Goal: Task Accomplishment & Management: Manage account settings

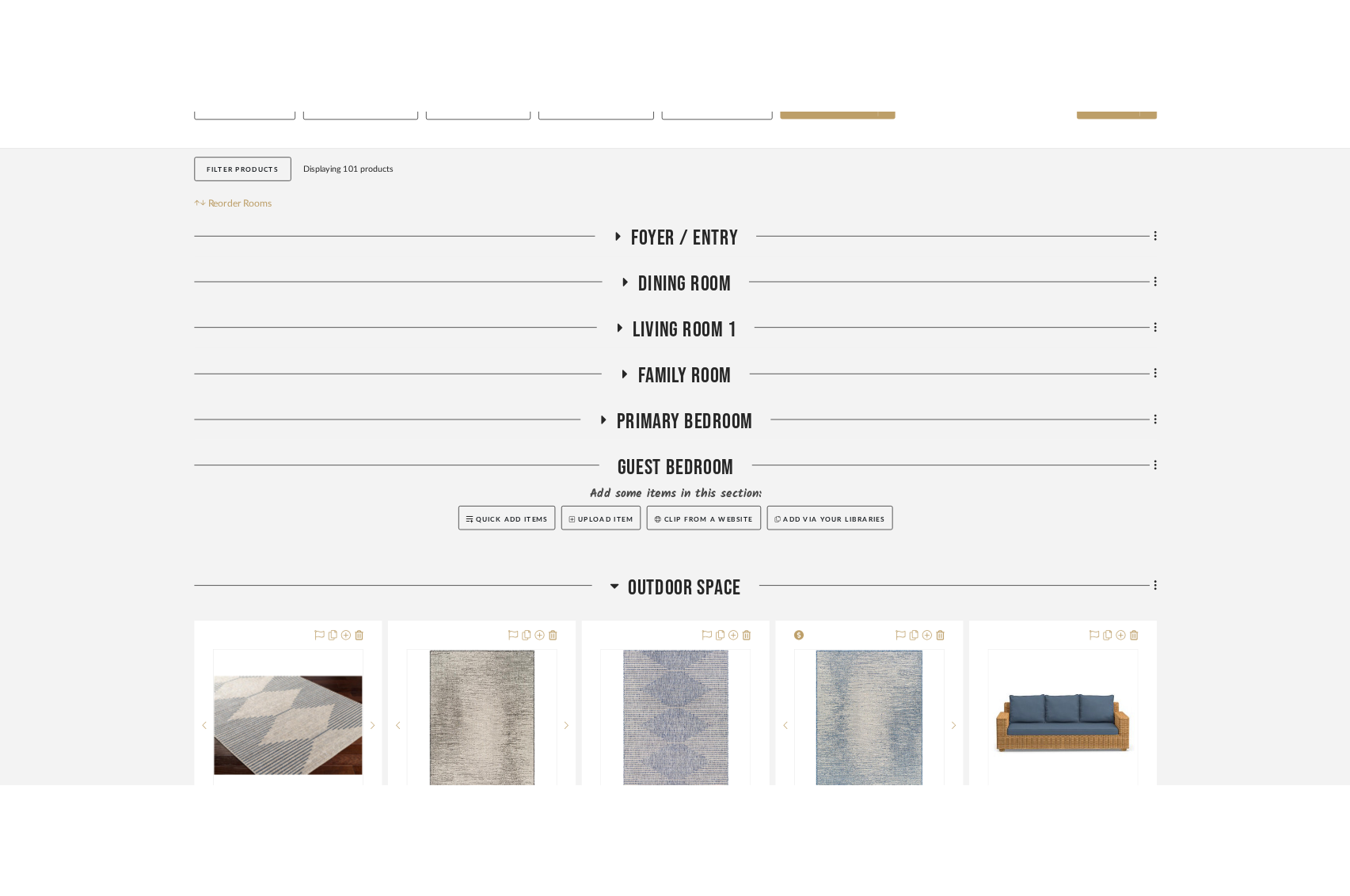
scroll to position [0, 19]
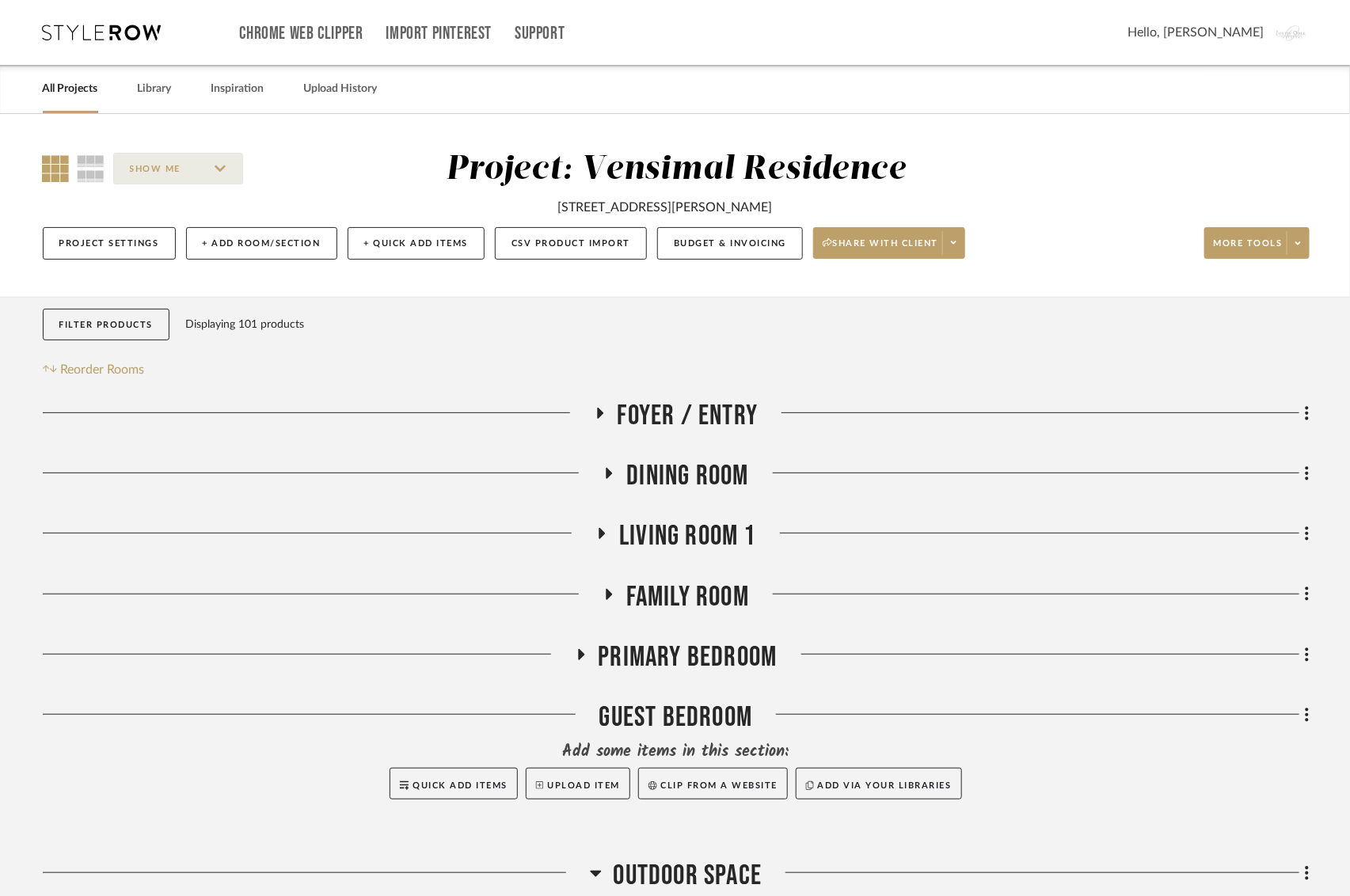
click at [50, 88] on link "All Projects" at bounding box center [71, 89] width 56 height 21
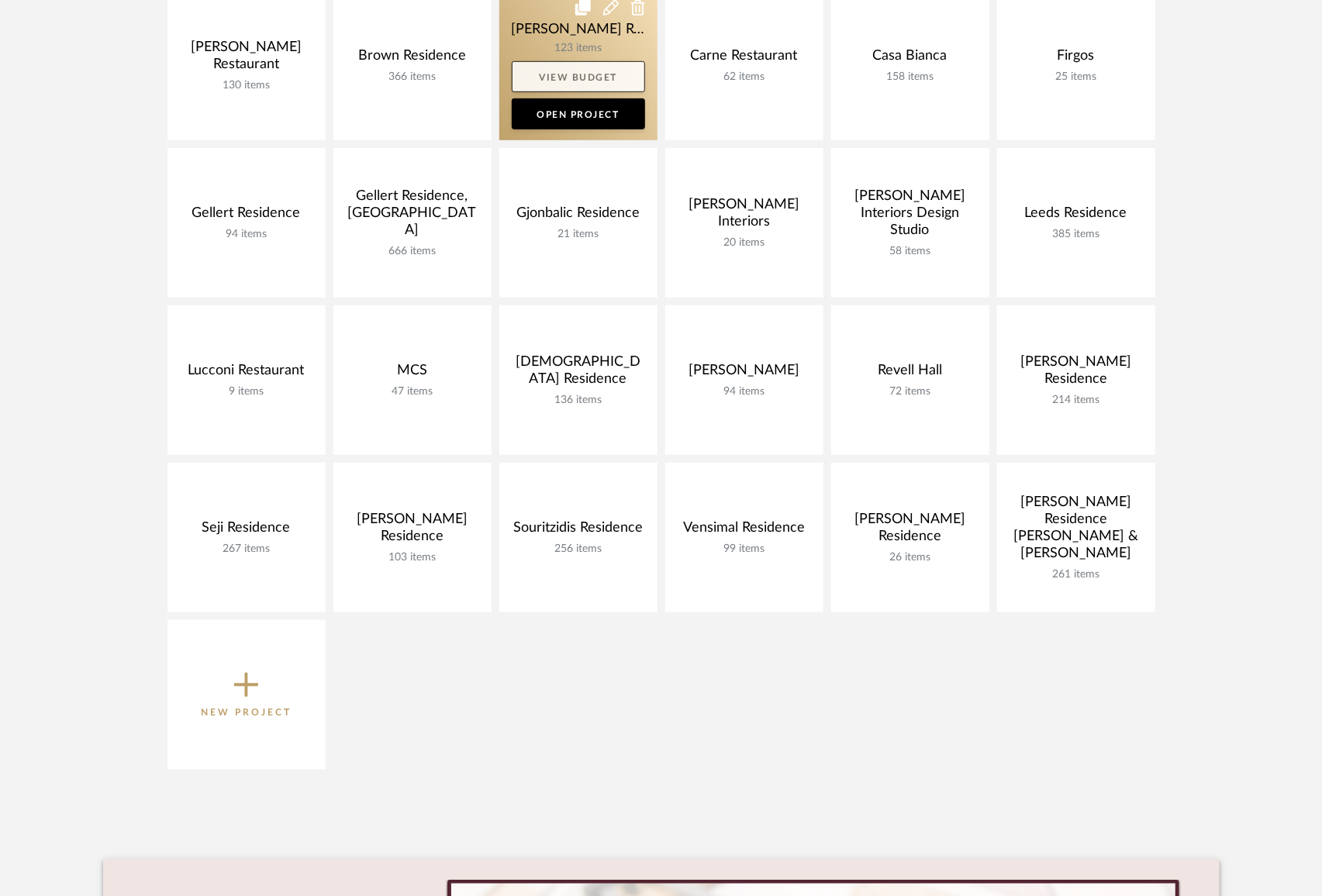
scroll to position [403, 0]
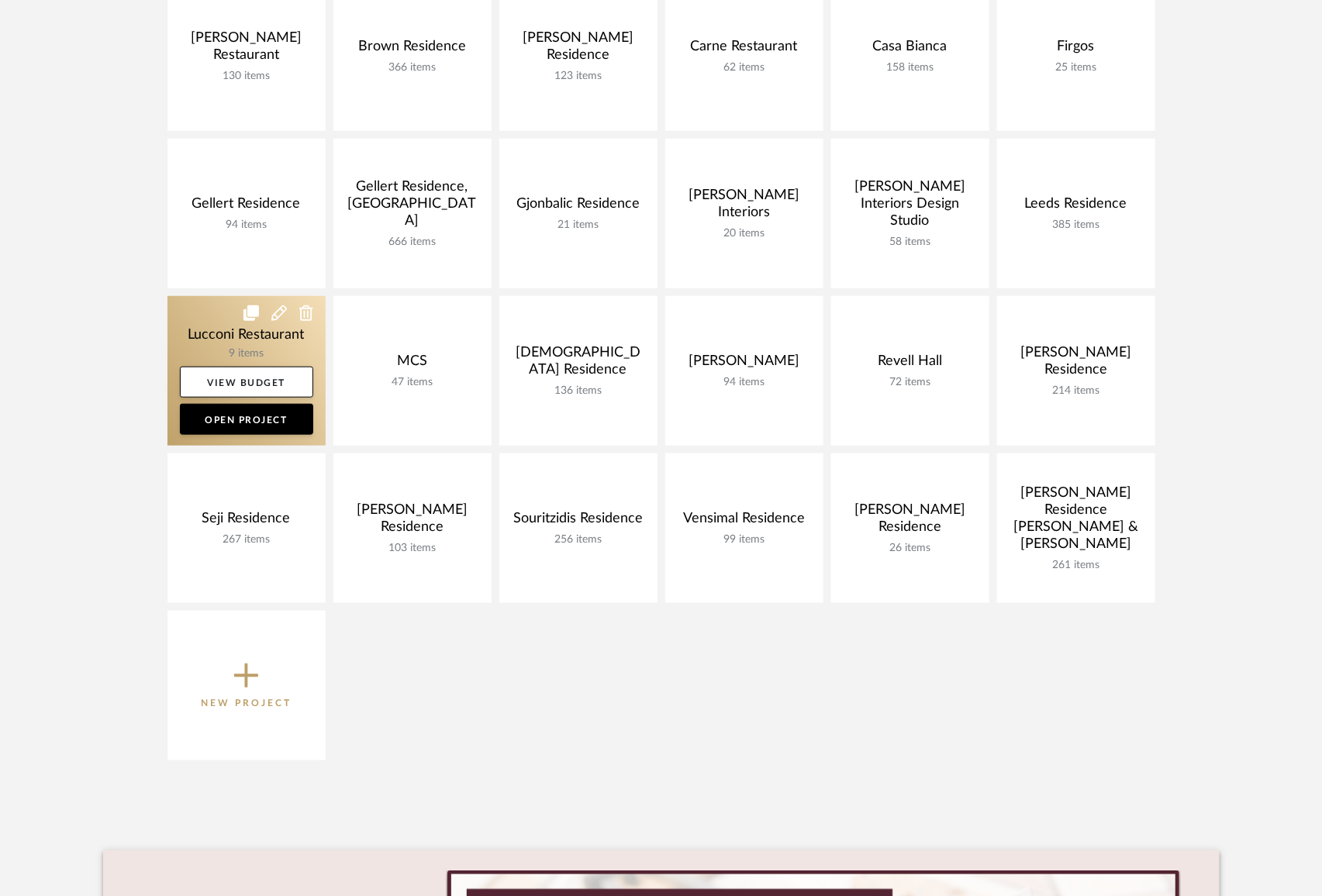
click at [185, 332] on link at bounding box center [246, 371] width 158 height 150
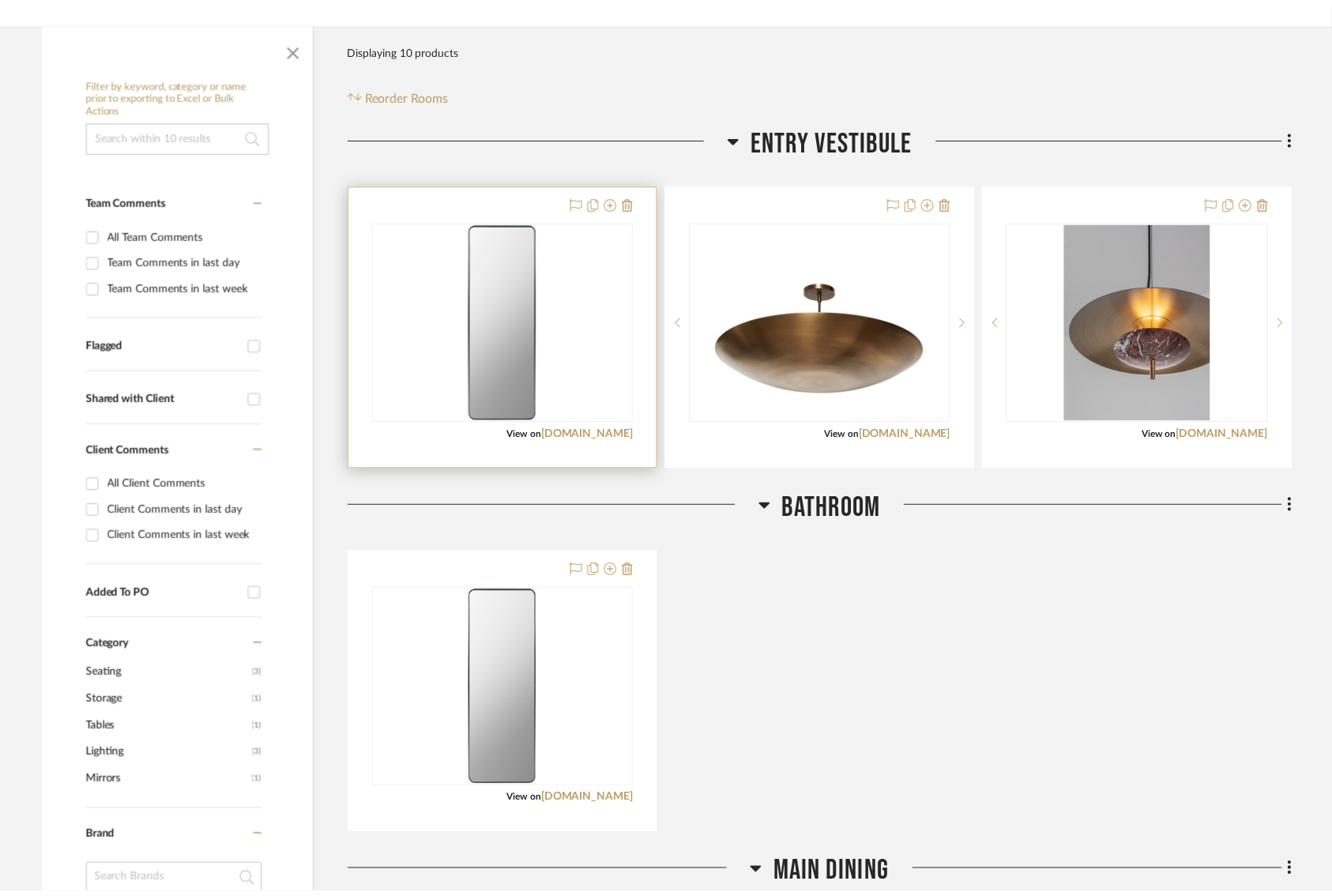
scroll to position [304, 0]
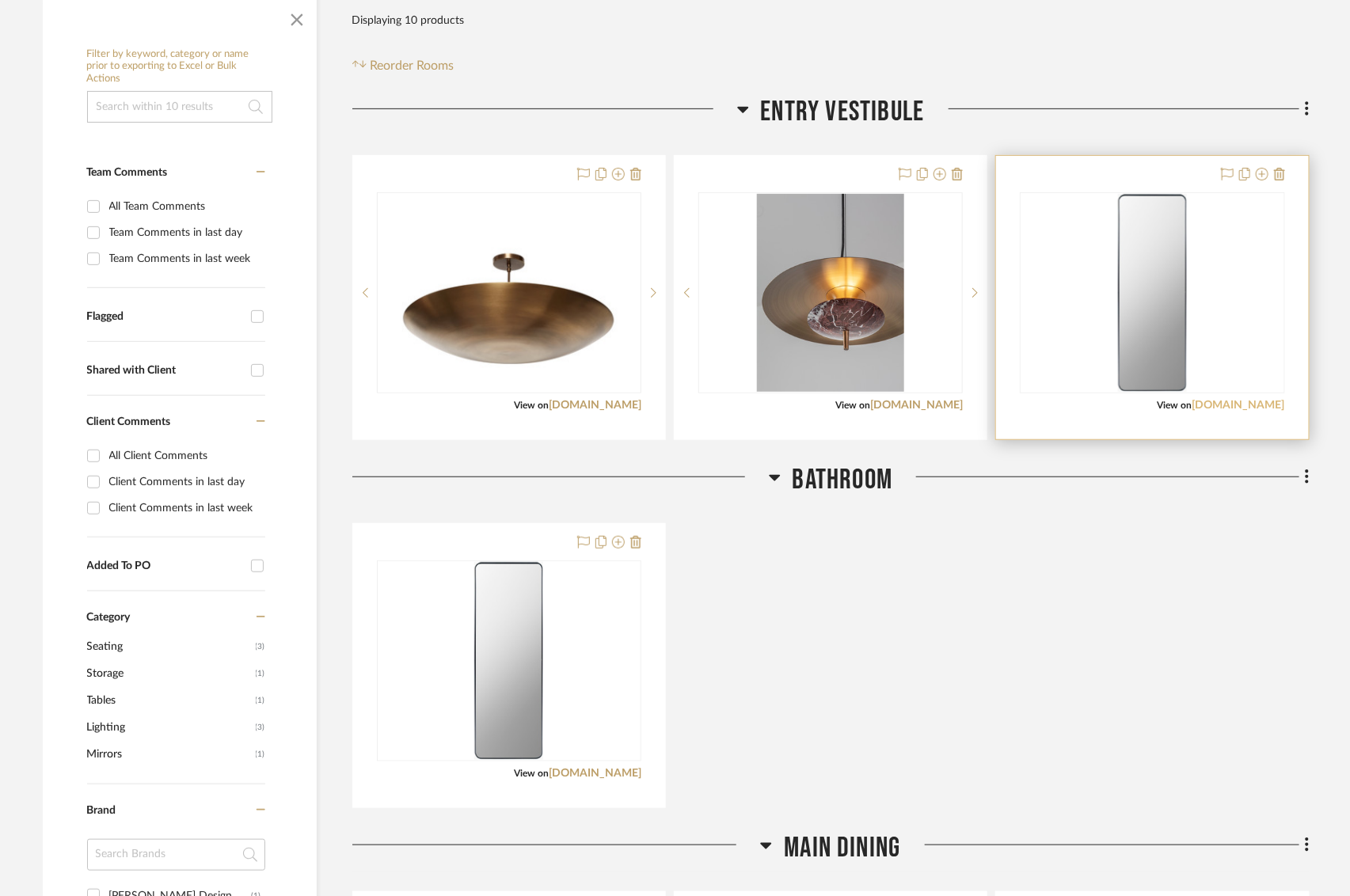
click at [1255, 403] on link "[DOMAIN_NAME]" at bounding box center [1239, 405] width 93 height 11
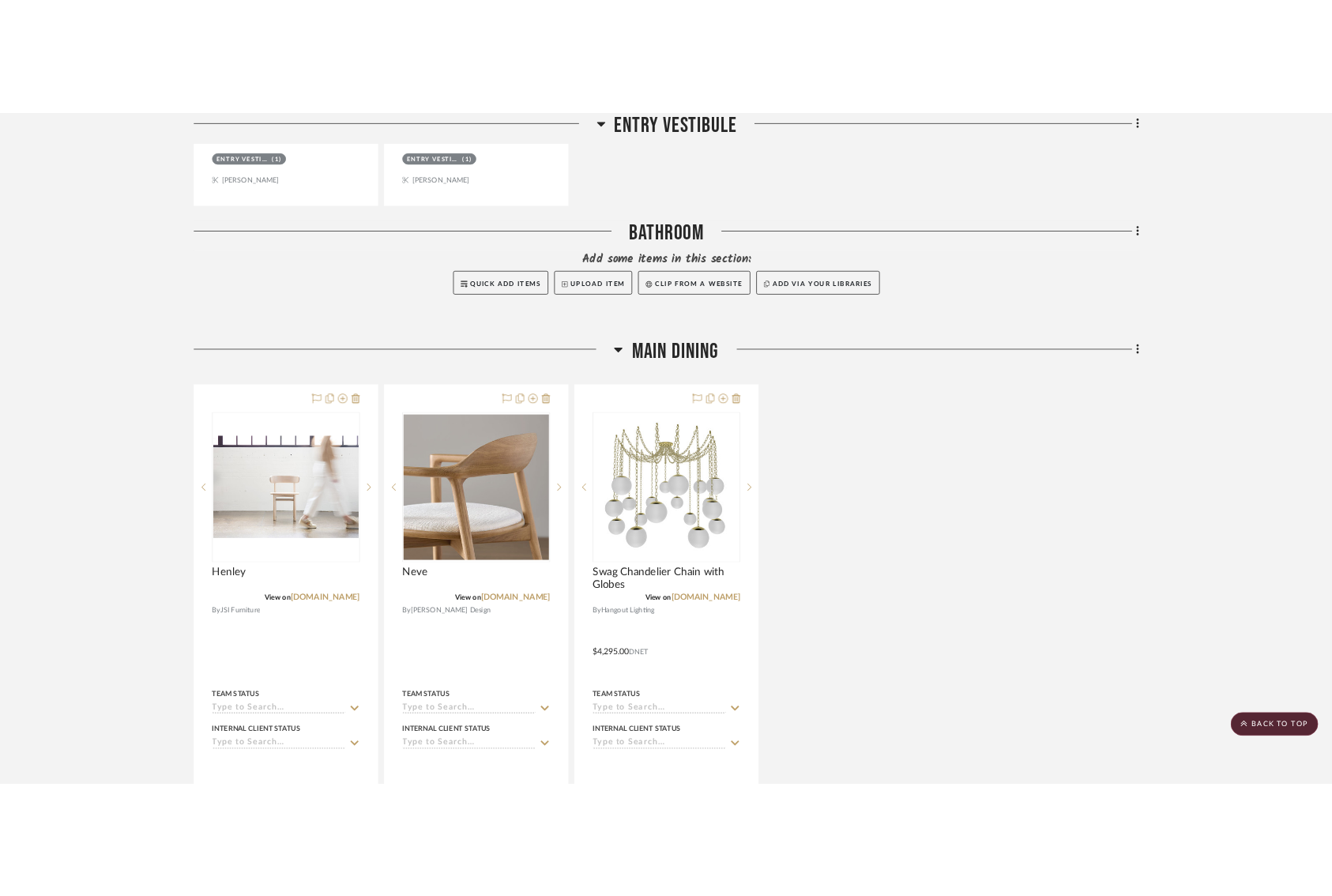
scroll to position [1040, 0]
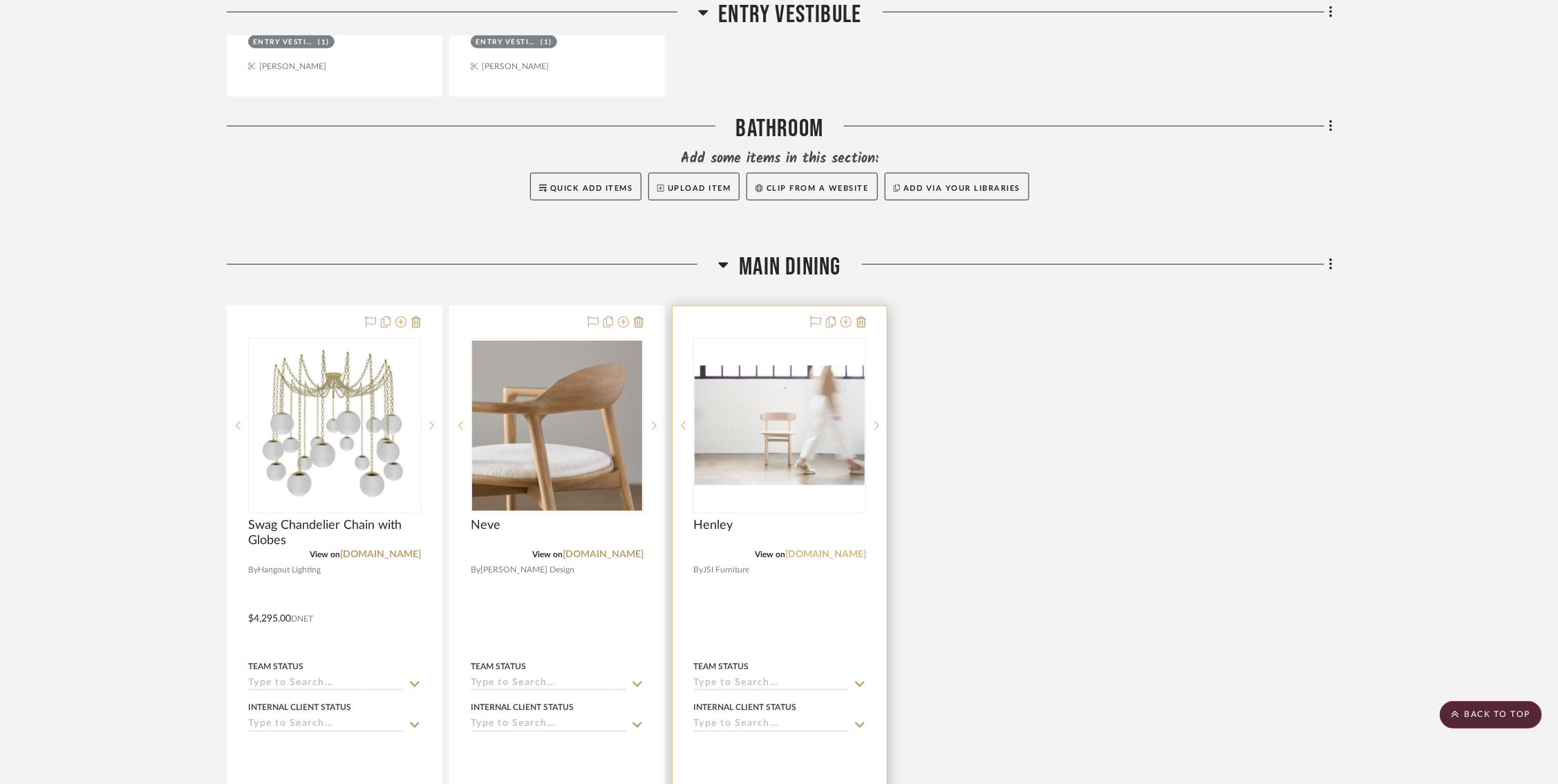
click at [846, 550] on link "jsifurniture.com" at bounding box center [825, 554] width 81 height 10
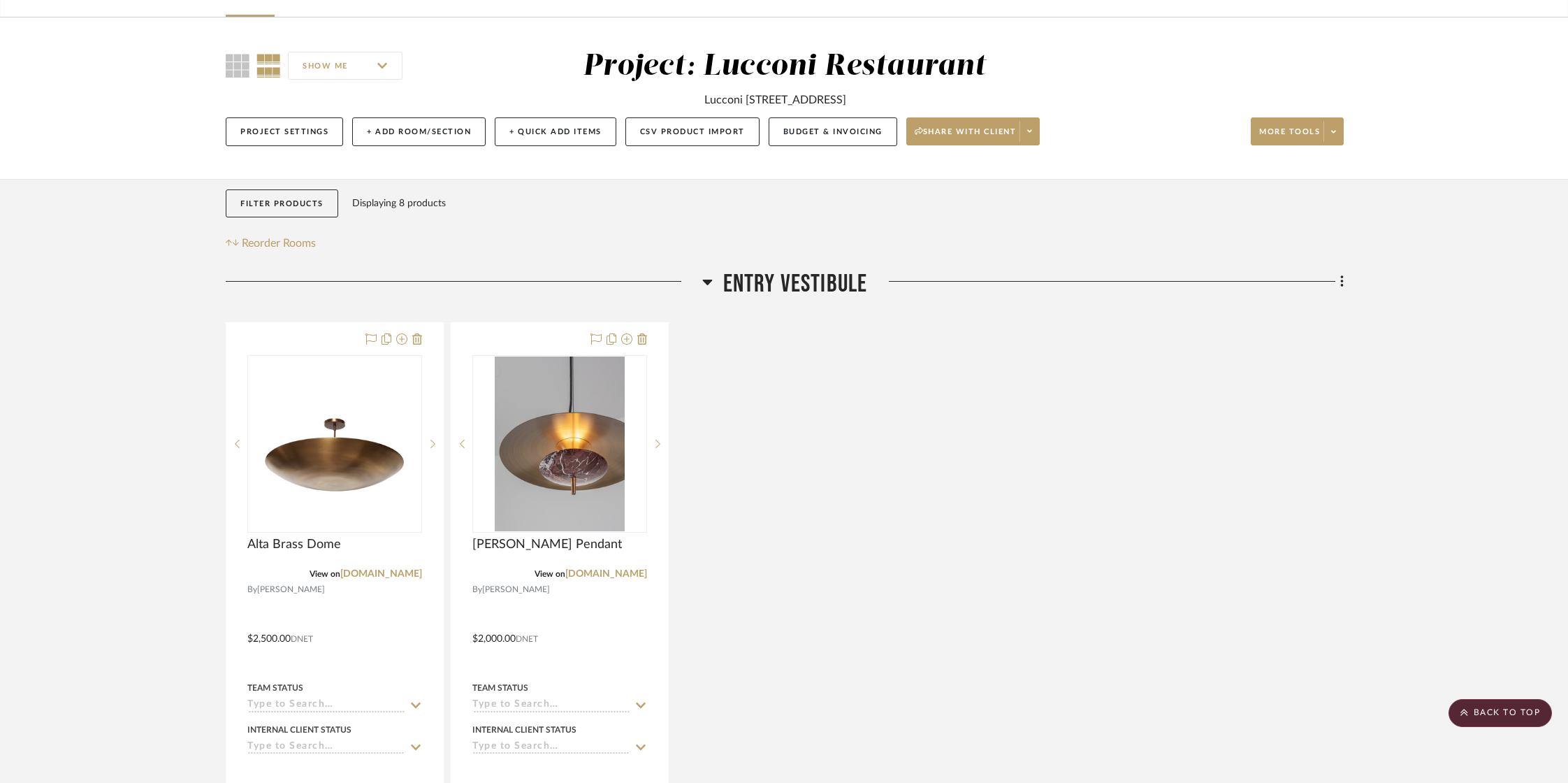
scroll to position [0, 6]
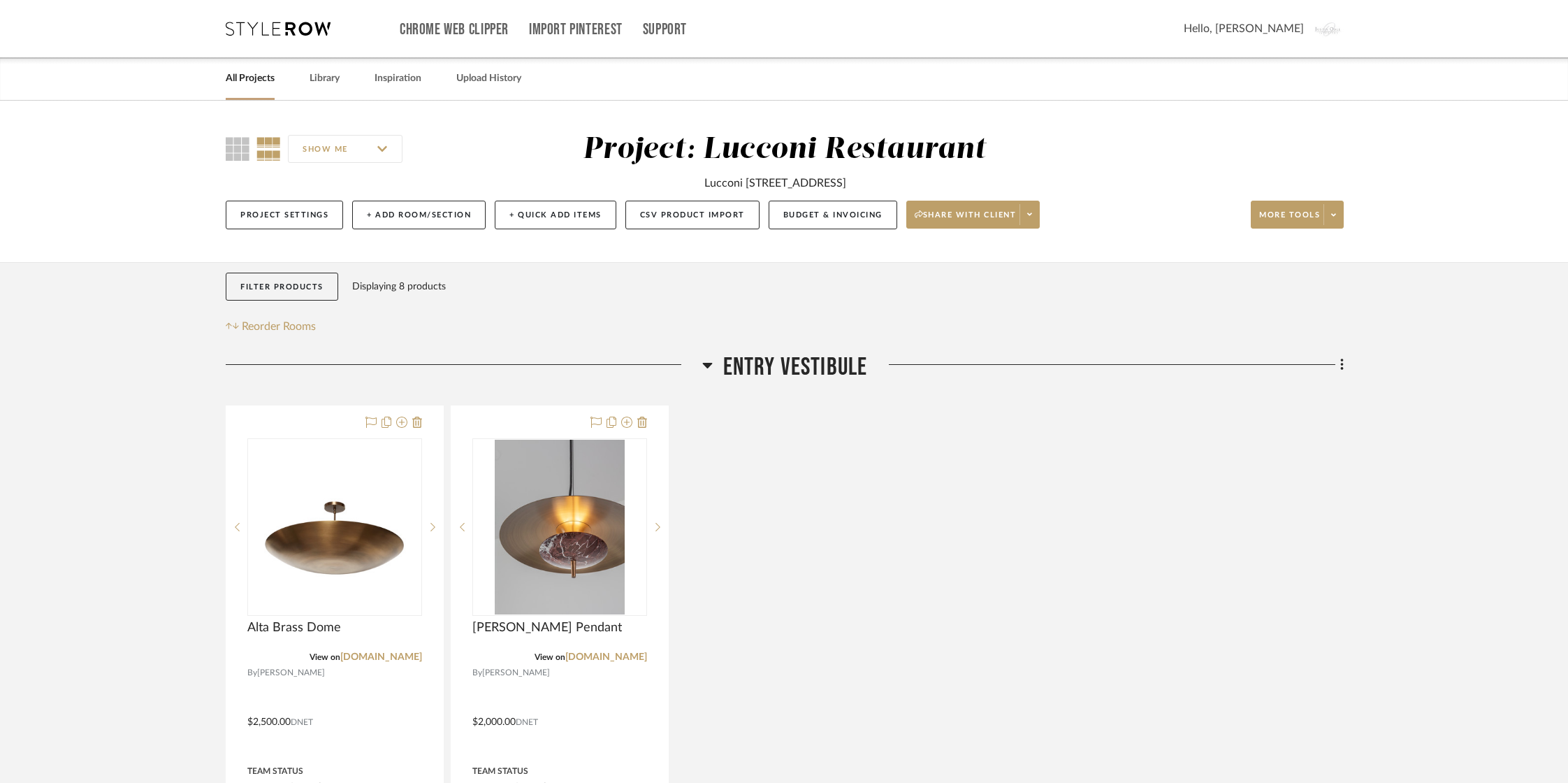
click at [369, 144] on input "SHOW ME" at bounding box center [345, 149] width 115 height 28
click at [296, 187] on input "checkbox" at bounding box center [299, 185] width 11 height 11
checkbox input "false"
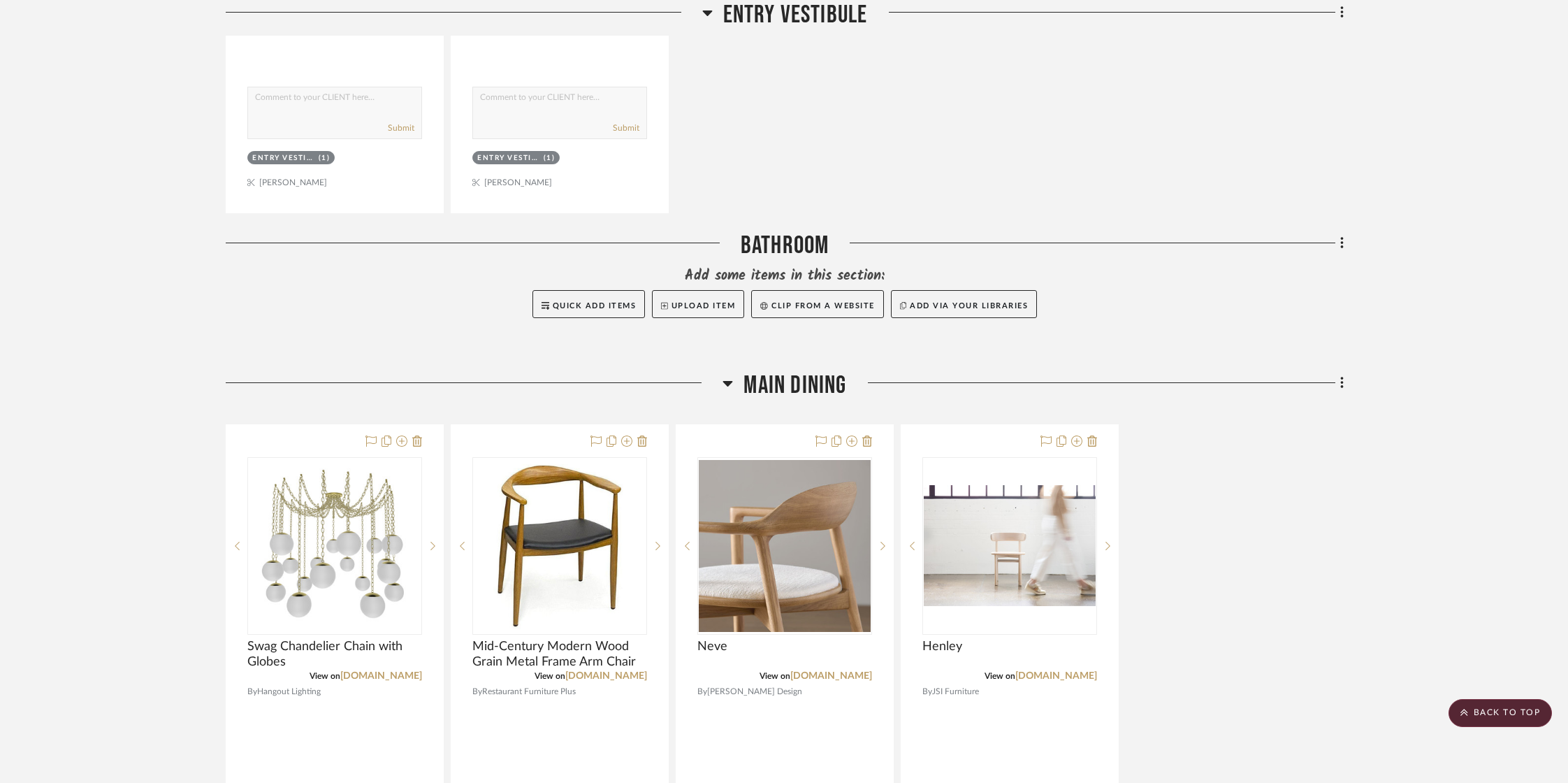
scroll to position [0, 7]
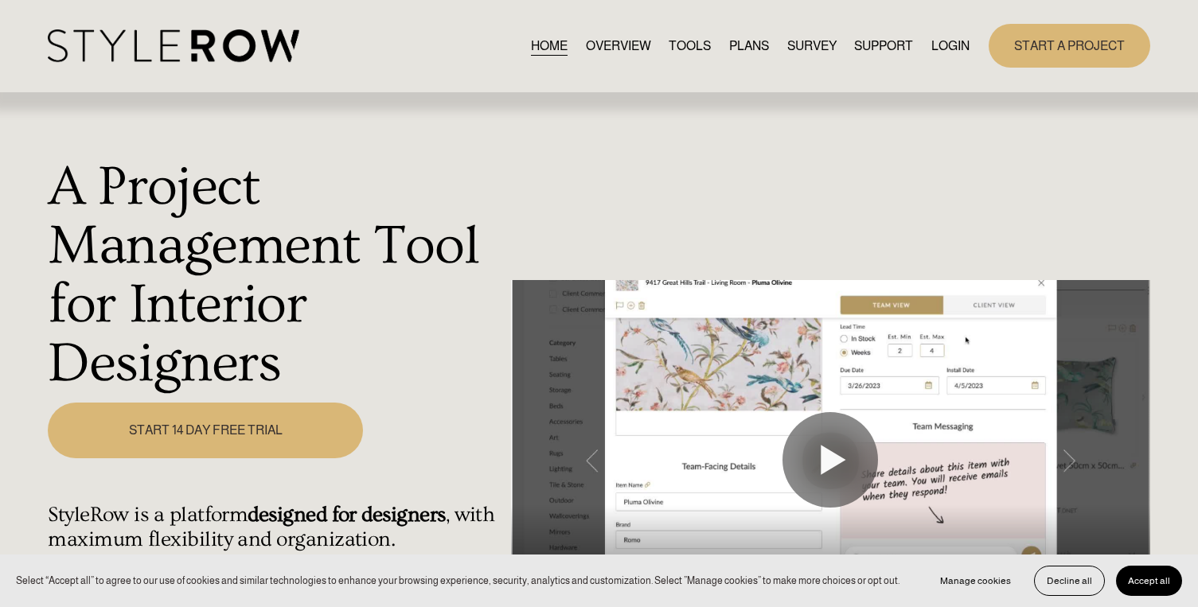
click at [945, 45] on link "LOGIN" at bounding box center [950, 45] width 38 height 21
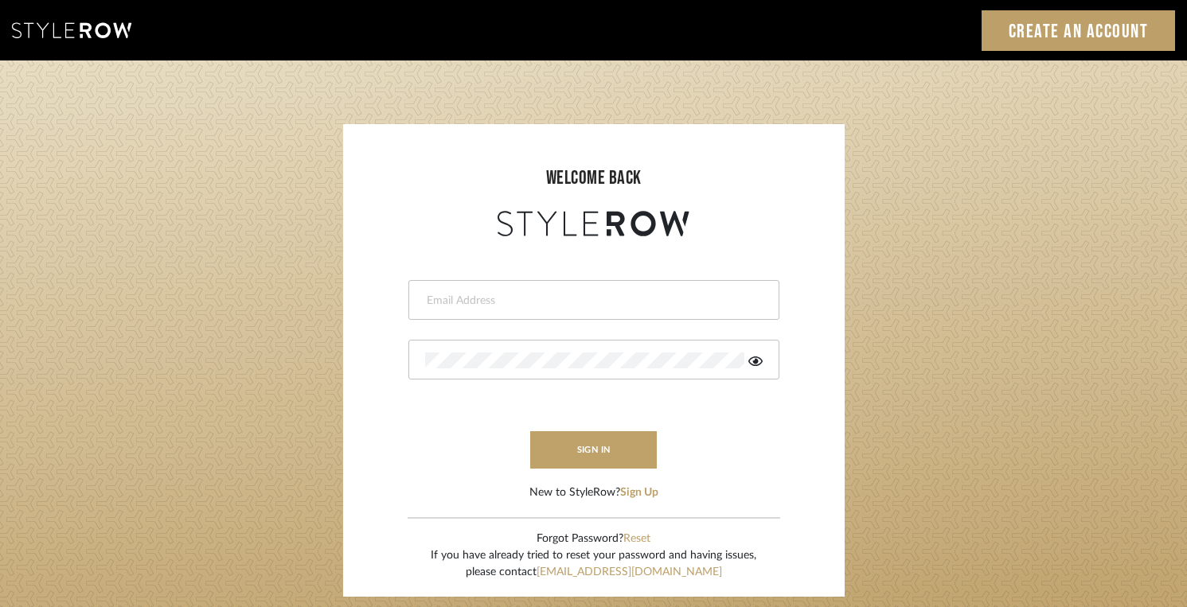
type input "[EMAIL_ADDRESS][DOMAIN_NAME]"
click at [564, 290] on div "[EMAIL_ADDRESS][DOMAIN_NAME]" at bounding box center [593, 300] width 371 height 40
click at [578, 444] on button "sign in" at bounding box center [593, 449] width 127 height 37
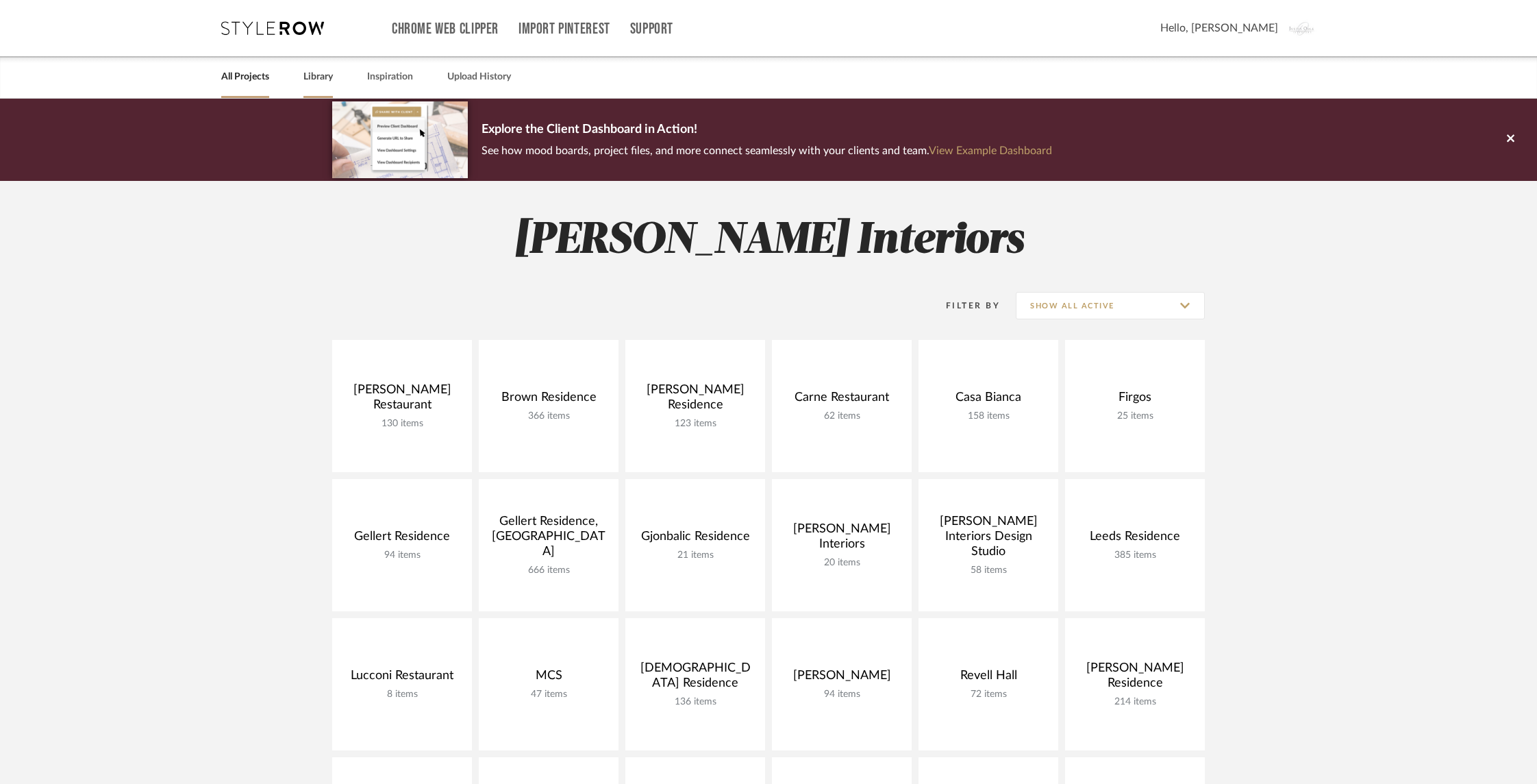
click at [326, 82] on link "Library" at bounding box center [318, 77] width 29 height 18
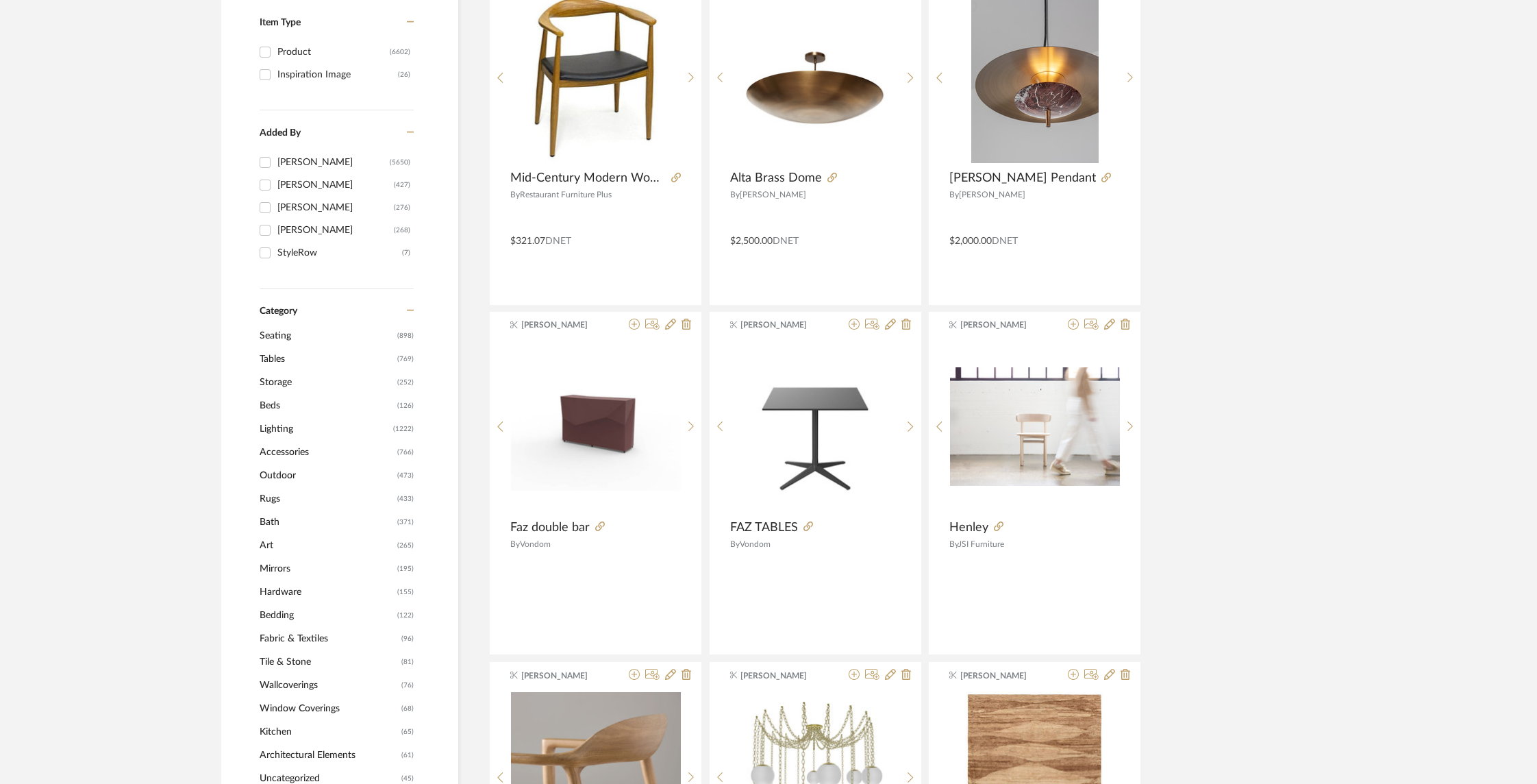
scroll to position [311, 0]
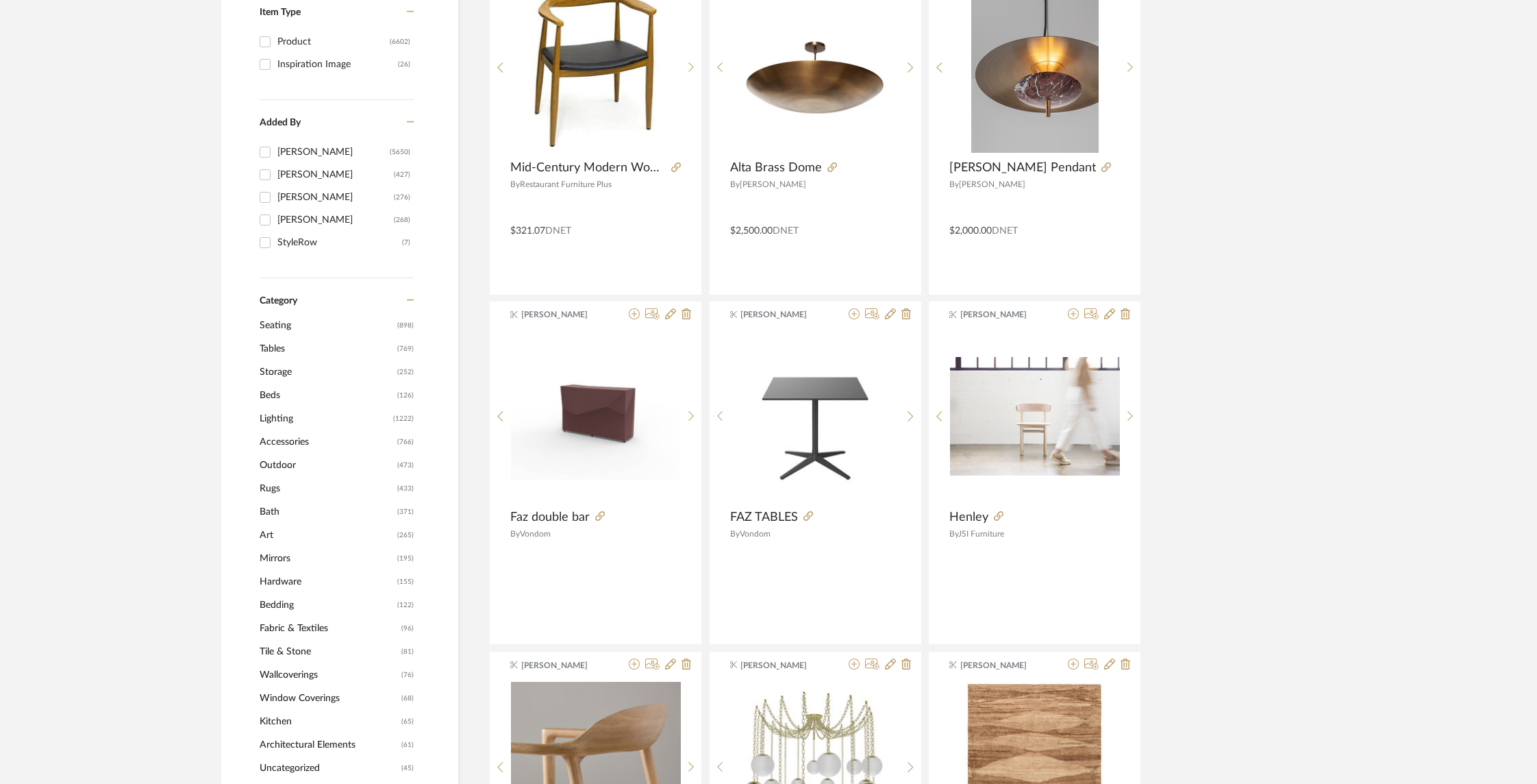
click at [275, 554] on span "Mirrors" at bounding box center [327, 558] width 134 height 23
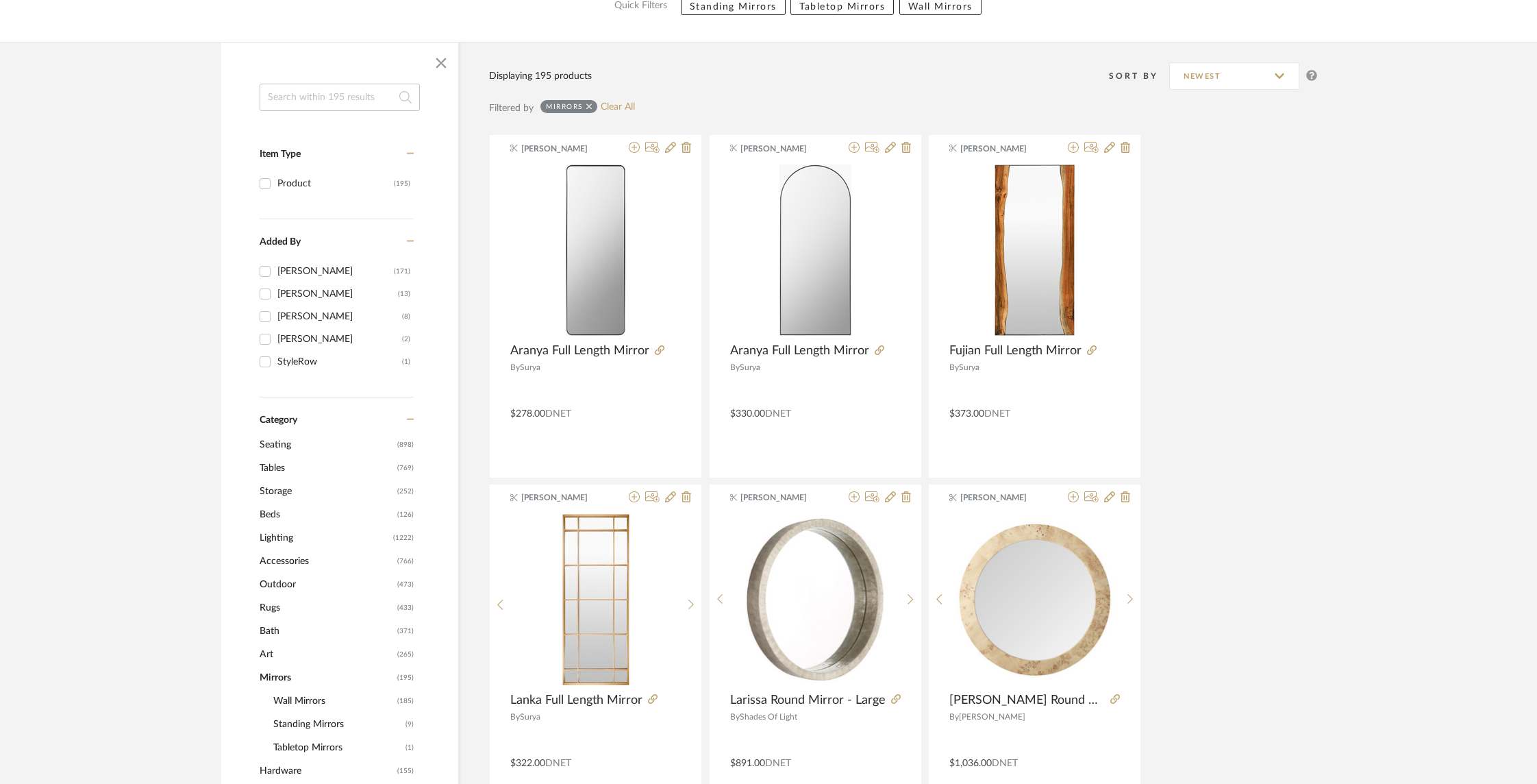
scroll to position [220, 0]
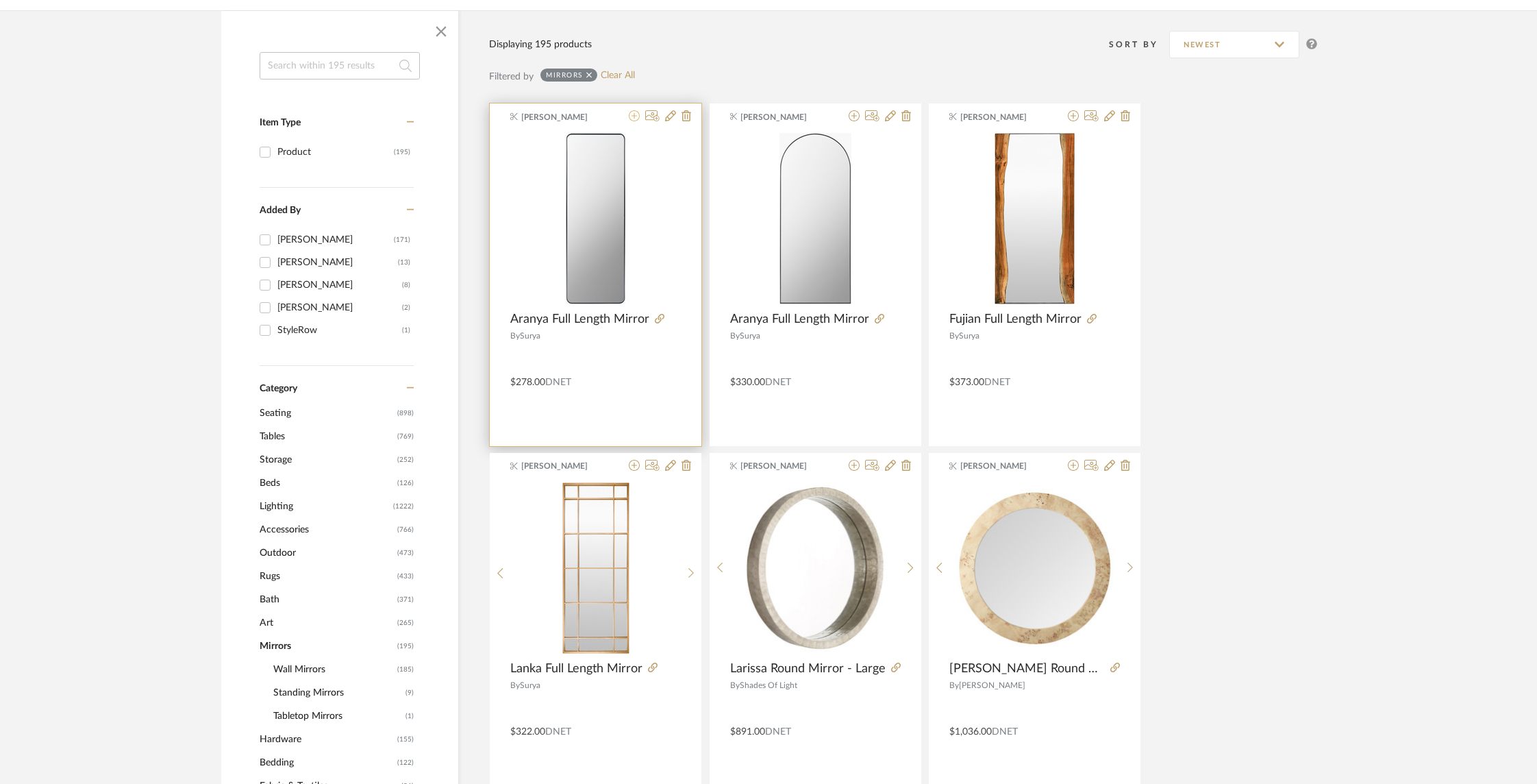
click at [633, 120] on icon at bounding box center [634, 115] width 11 height 11
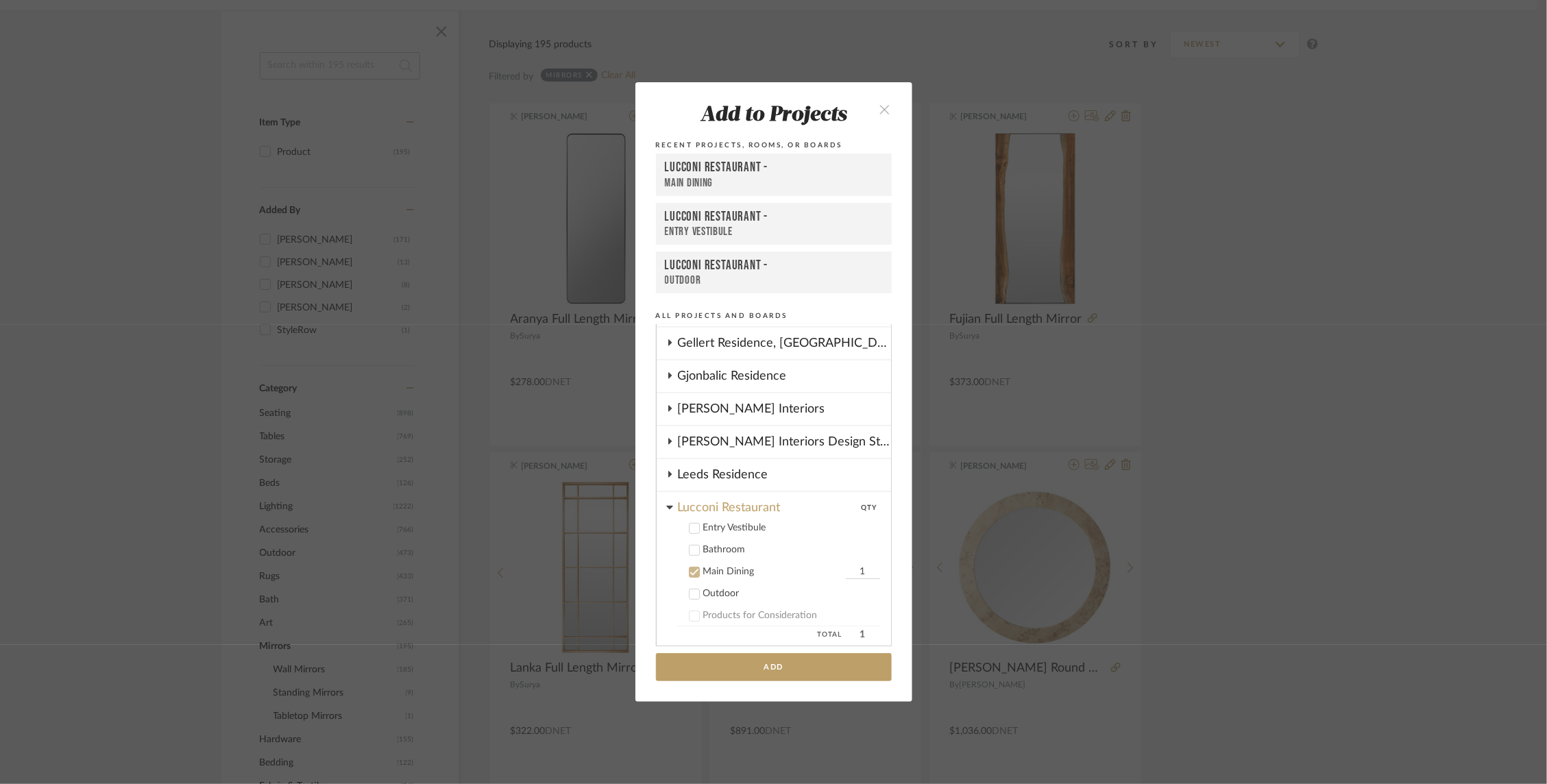
scroll to position [261, 0]
click at [695, 522] on label "Entry Vestibule" at bounding box center [778, 526] width 203 height 14
click at [692, 565] on icon at bounding box center [694, 570] width 9 height 9
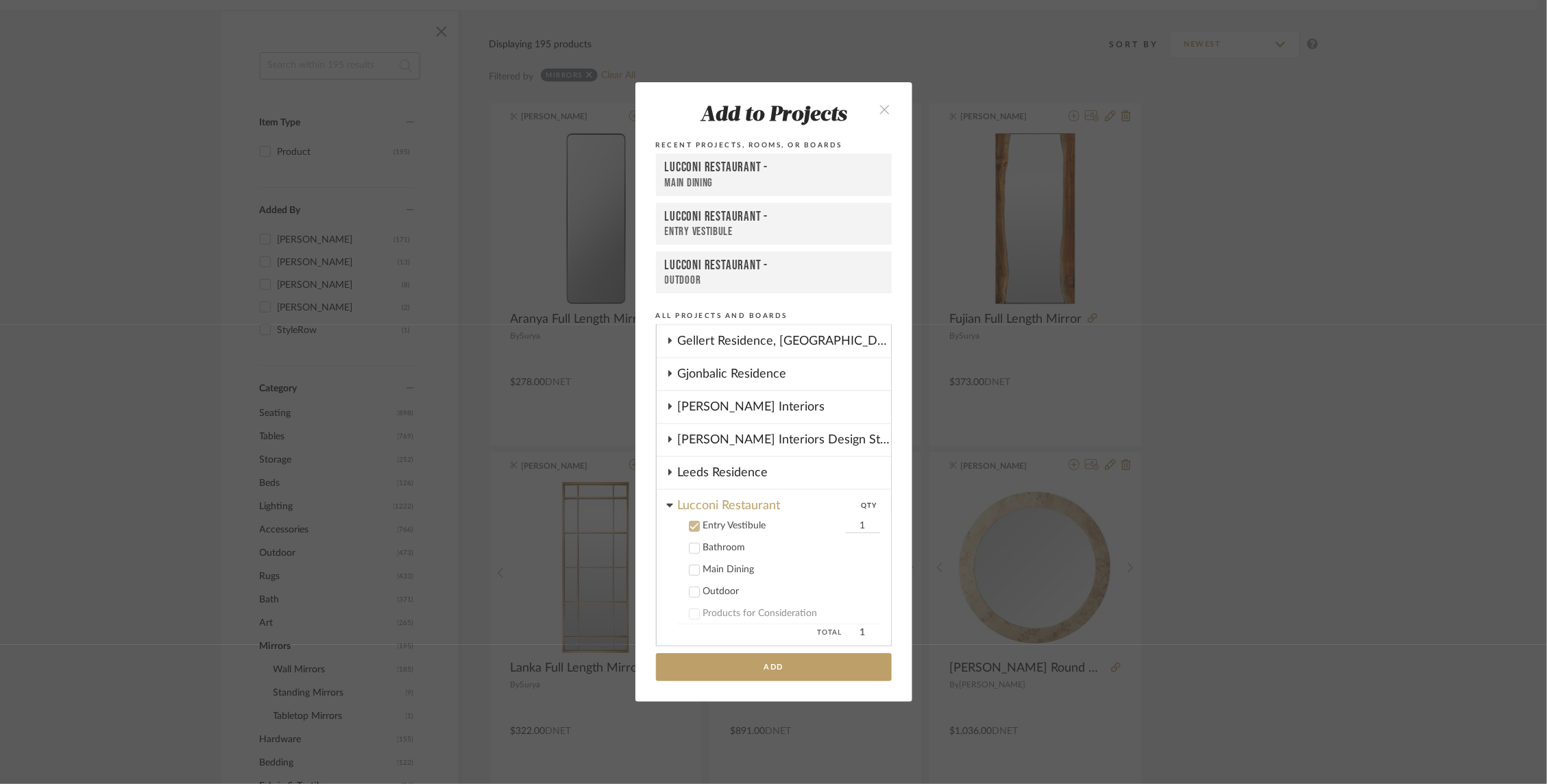
click at [690, 544] on icon at bounding box center [694, 547] width 9 height 9
click at [702, 661] on button "Add" at bounding box center [774, 667] width 236 height 28
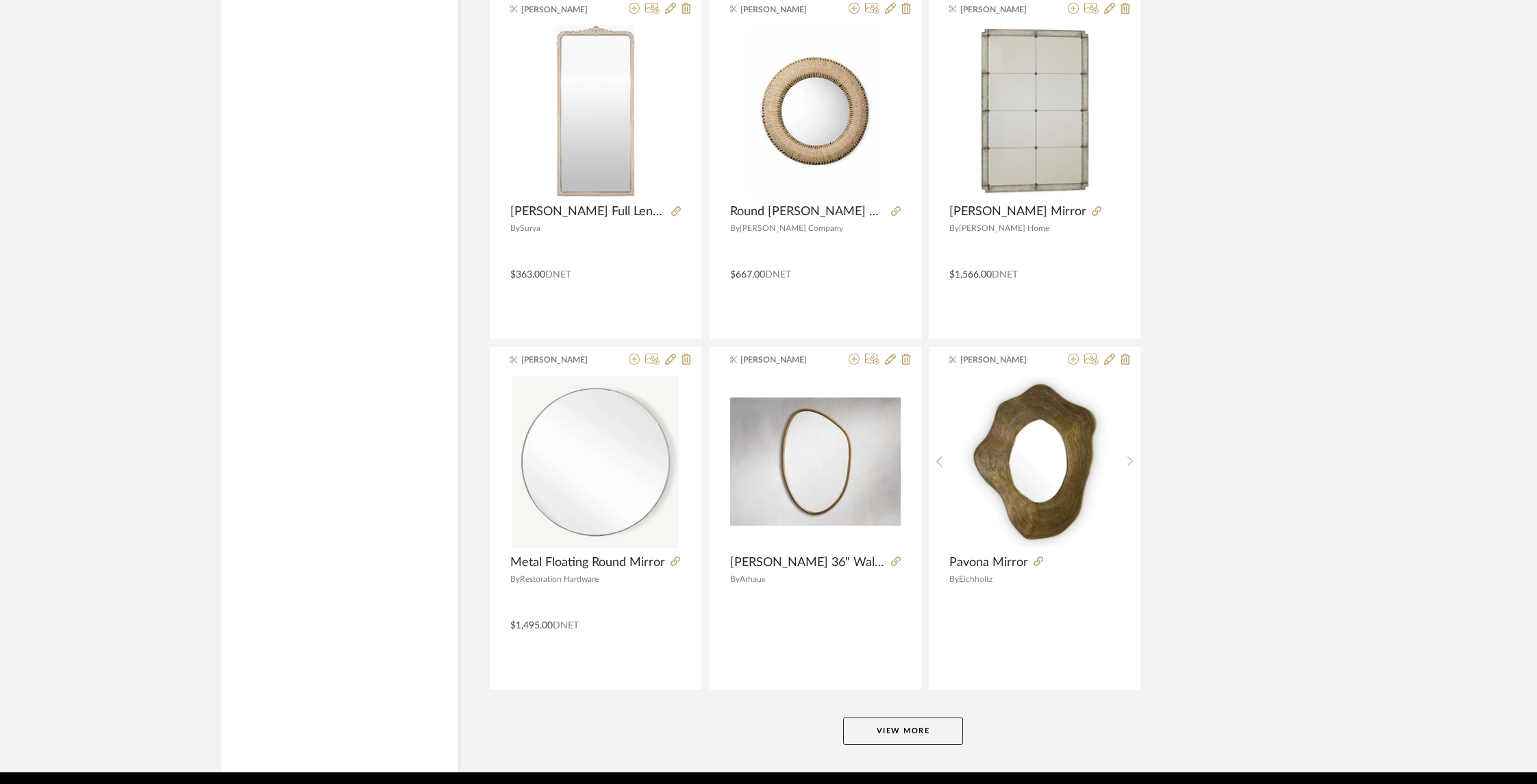
scroll to position [3878, 0]
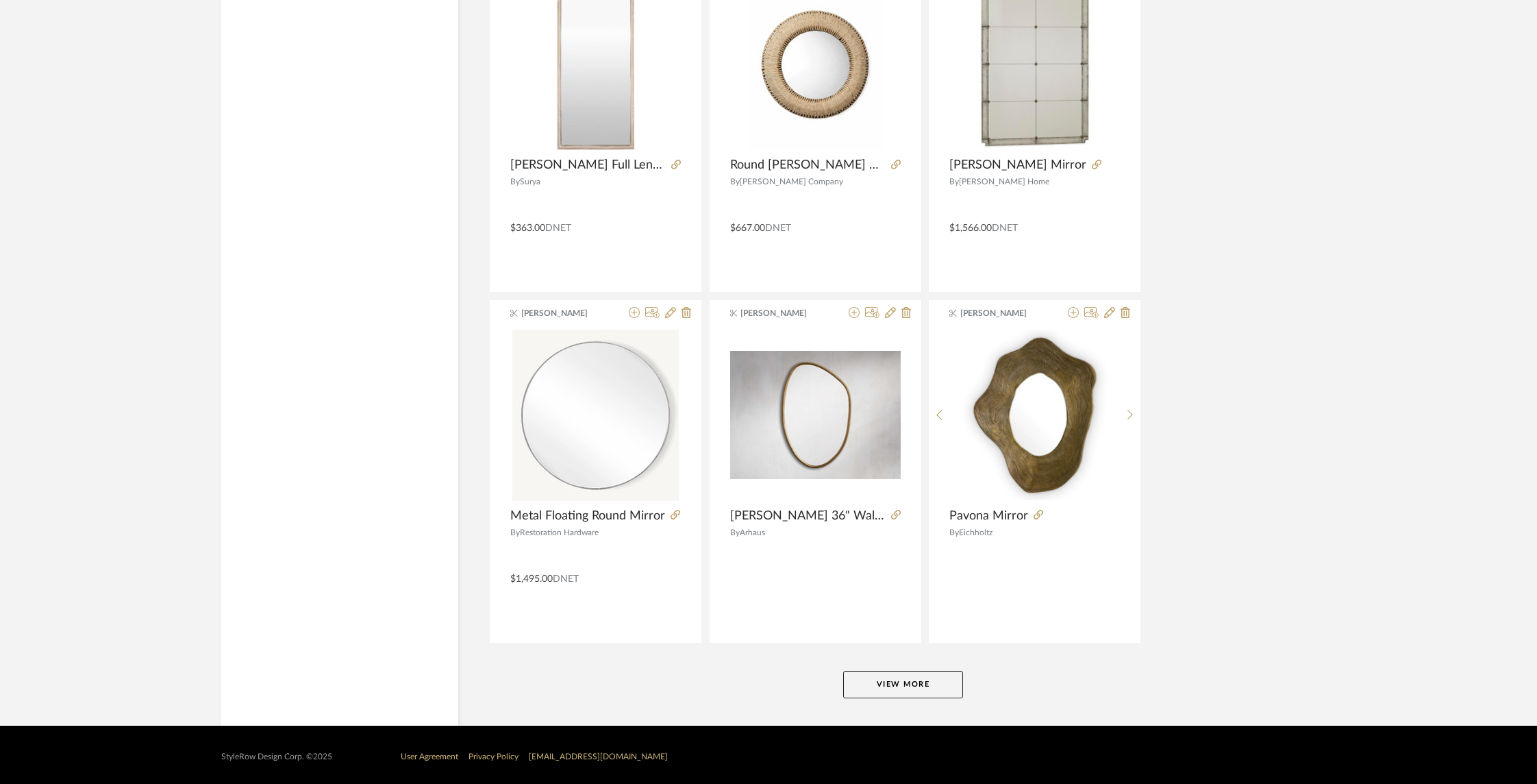
click at [882, 688] on button "View More" at bounding box center [903, 684] width 120 height 28
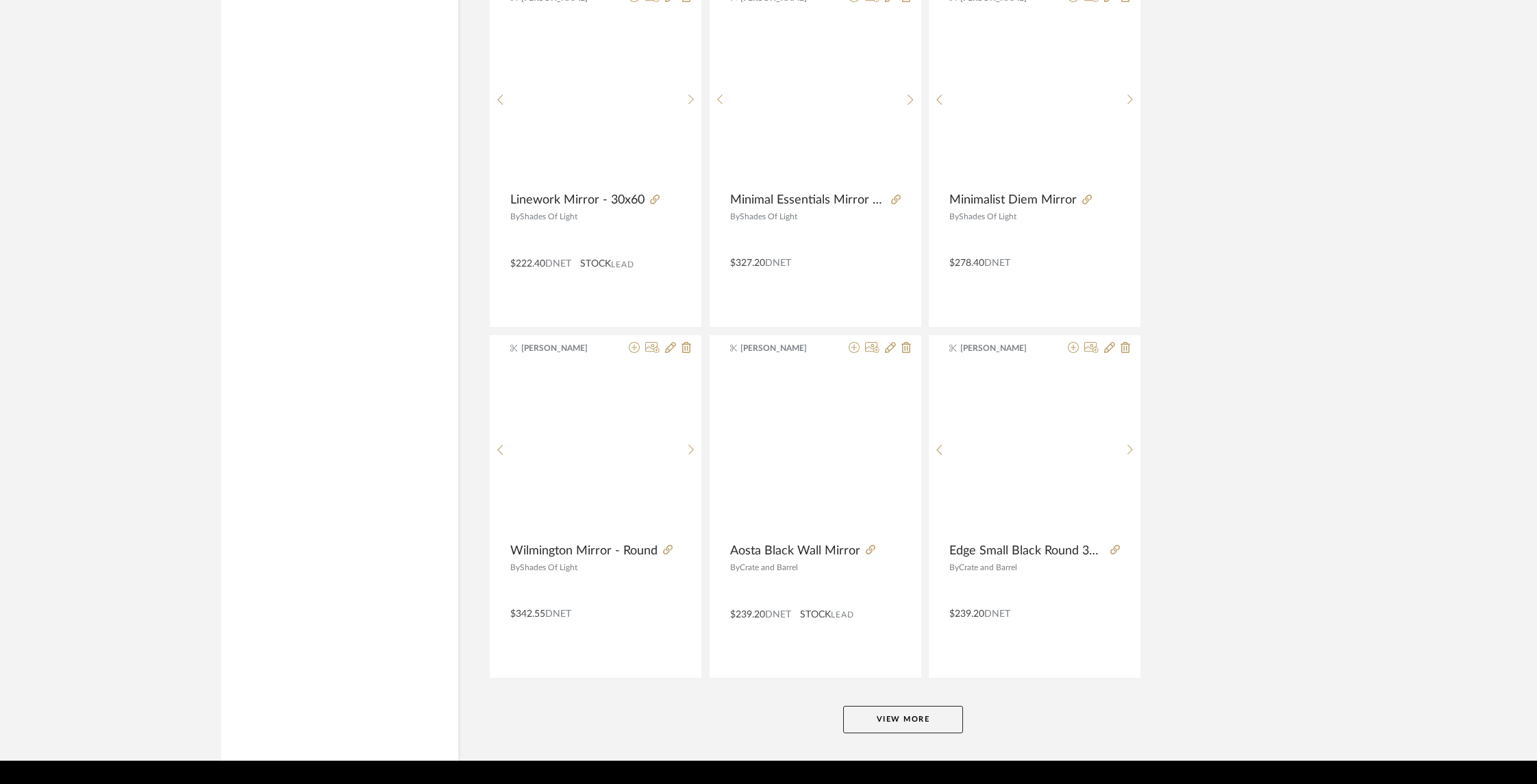
scroll to position [8050, 0]
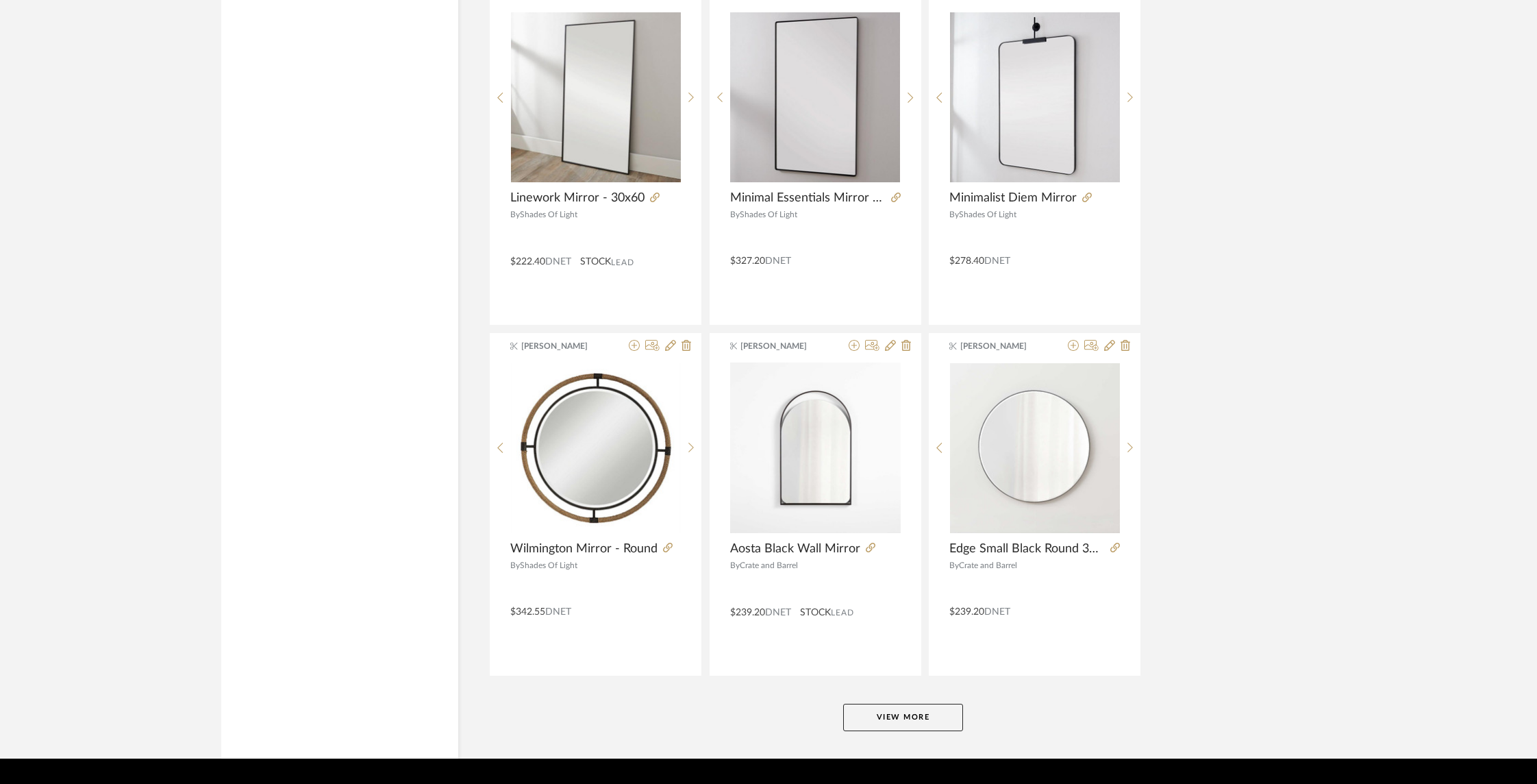
click at [912, 704] on button "View More" at bounding box center [903, 718] width 120 height 28
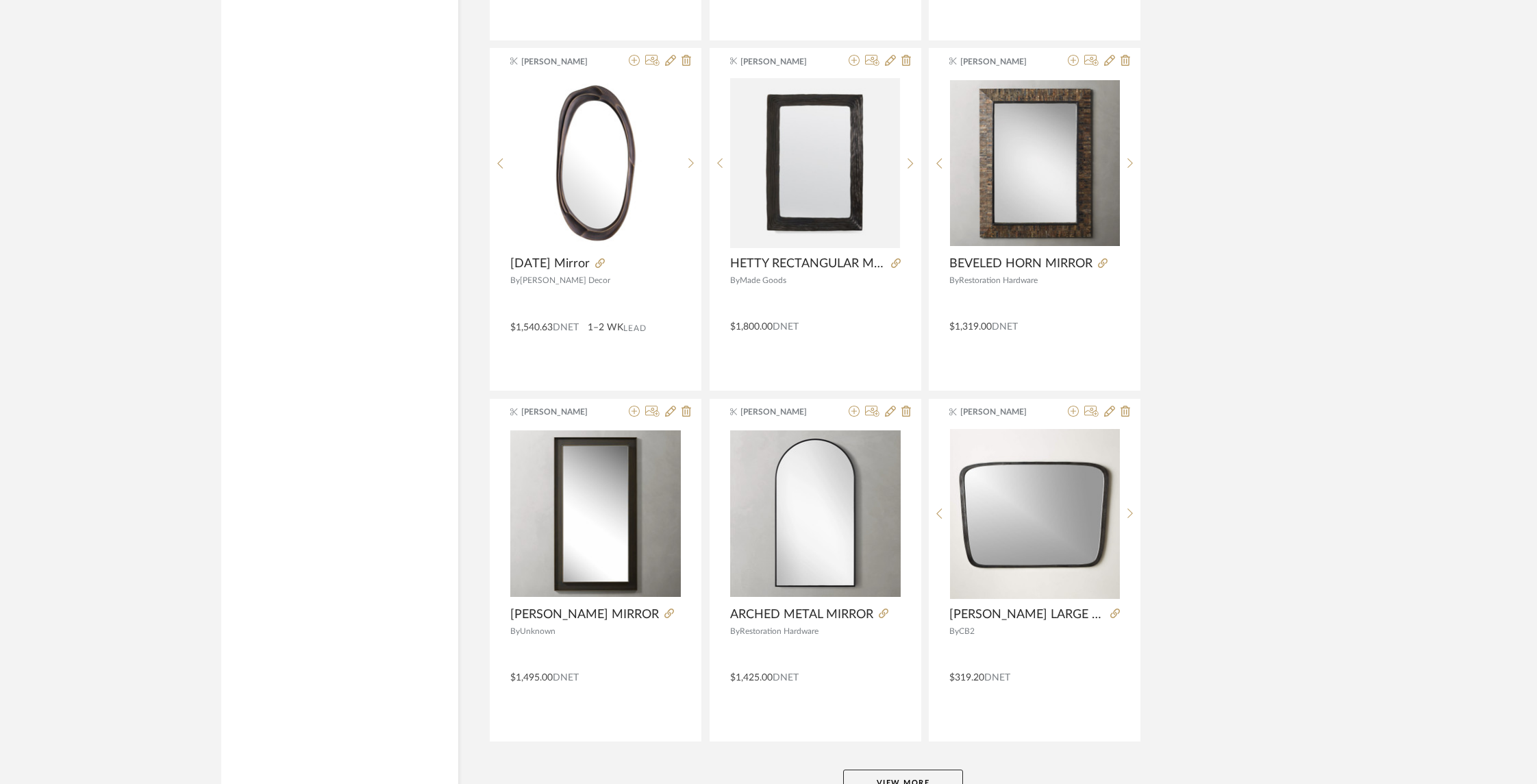
scroll to position [12279, 0]
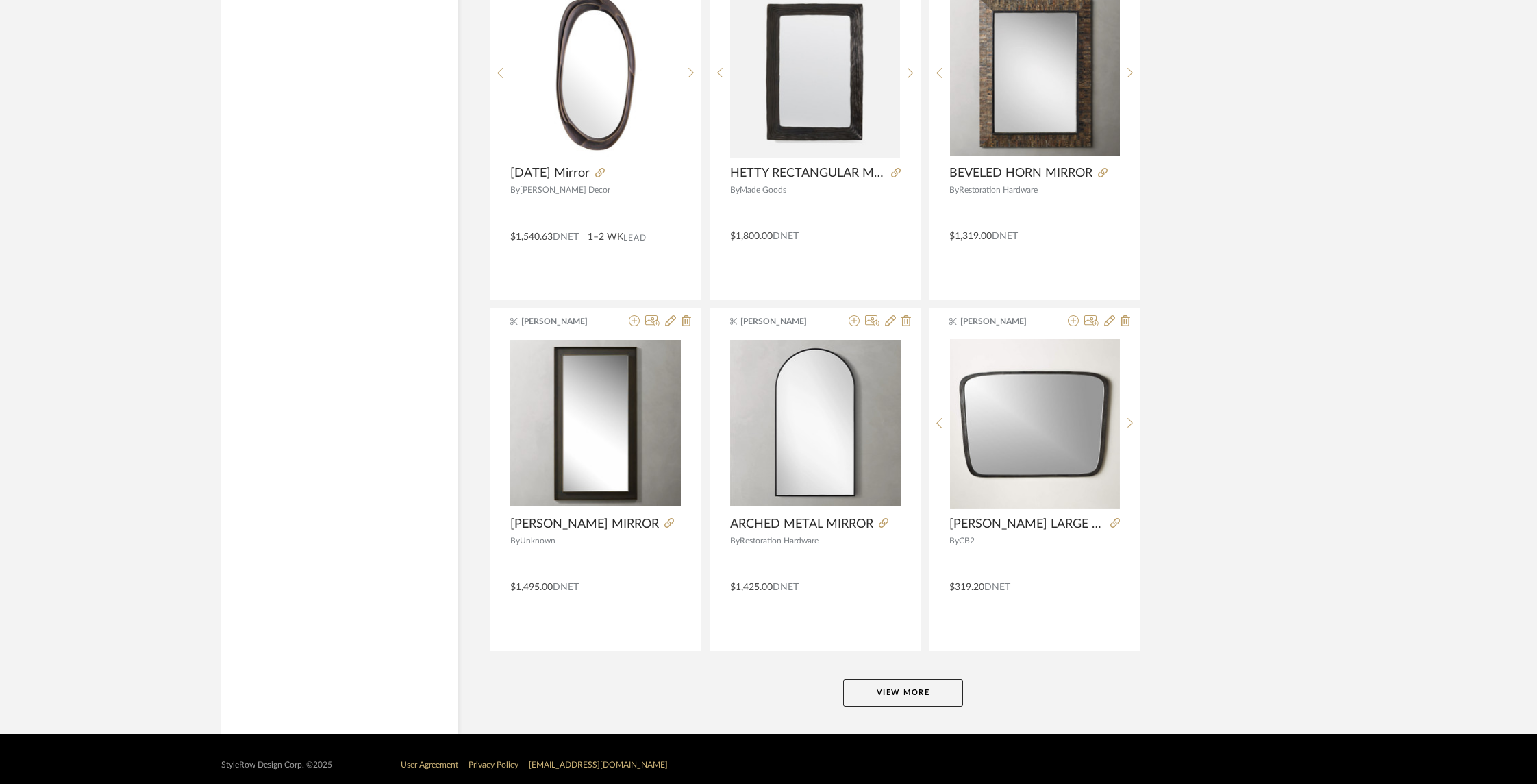
click at [906, 682] on button "View More" at bounding box center [903, 693] width 120 height 28
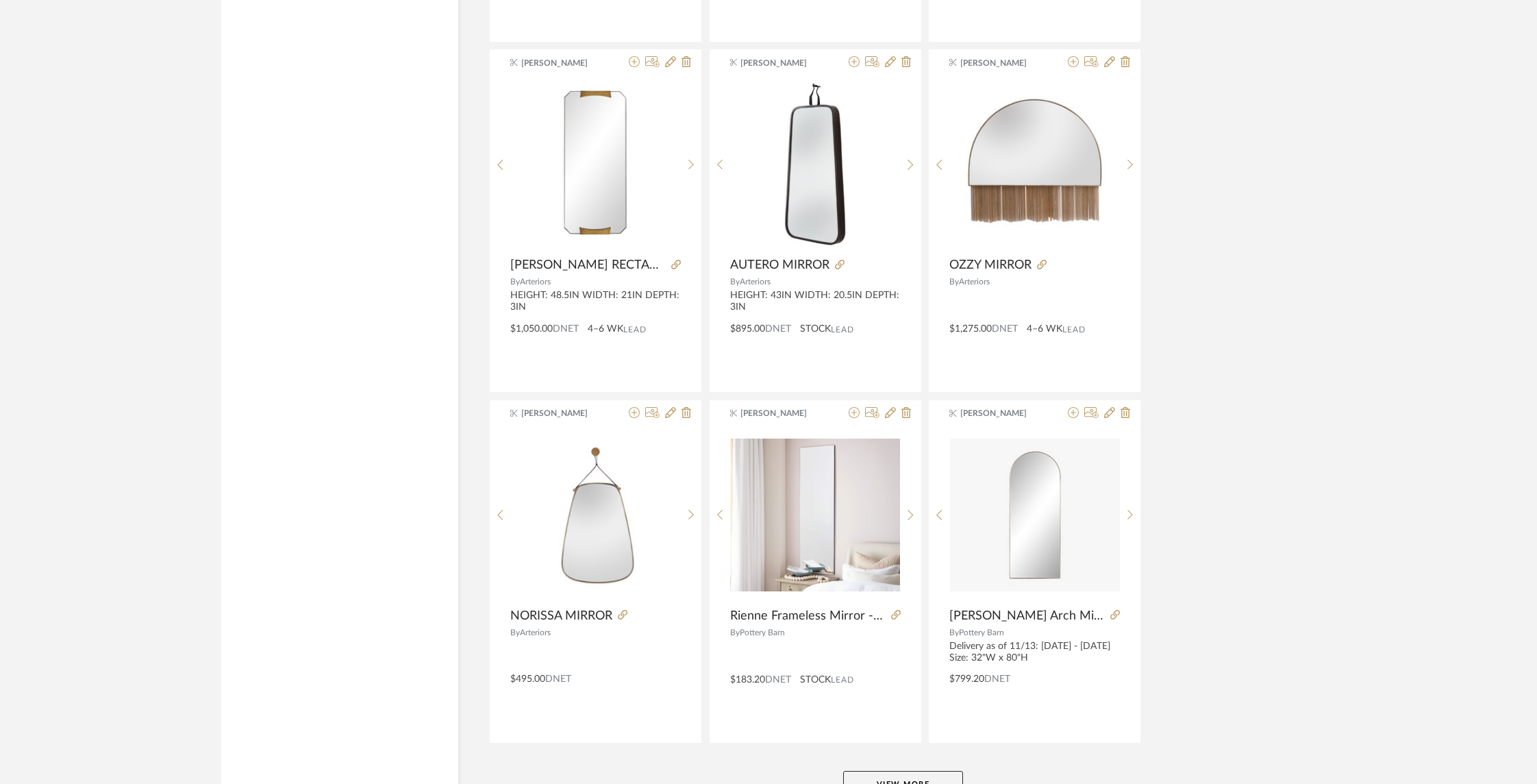
scroll to position [16479, 0]
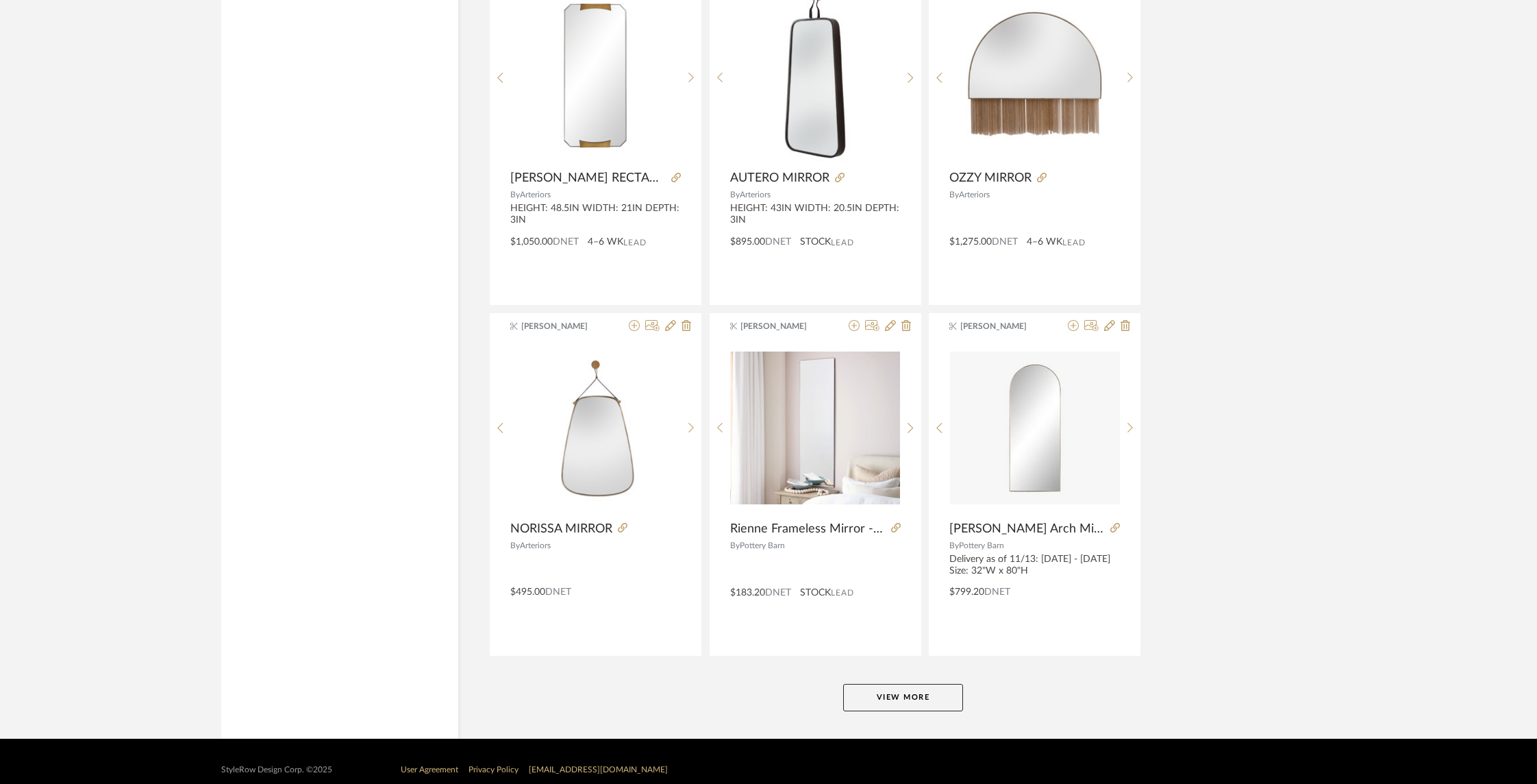
click at [942, 683] on button "View More" at bounding box center [903, 697] width 120 height 28
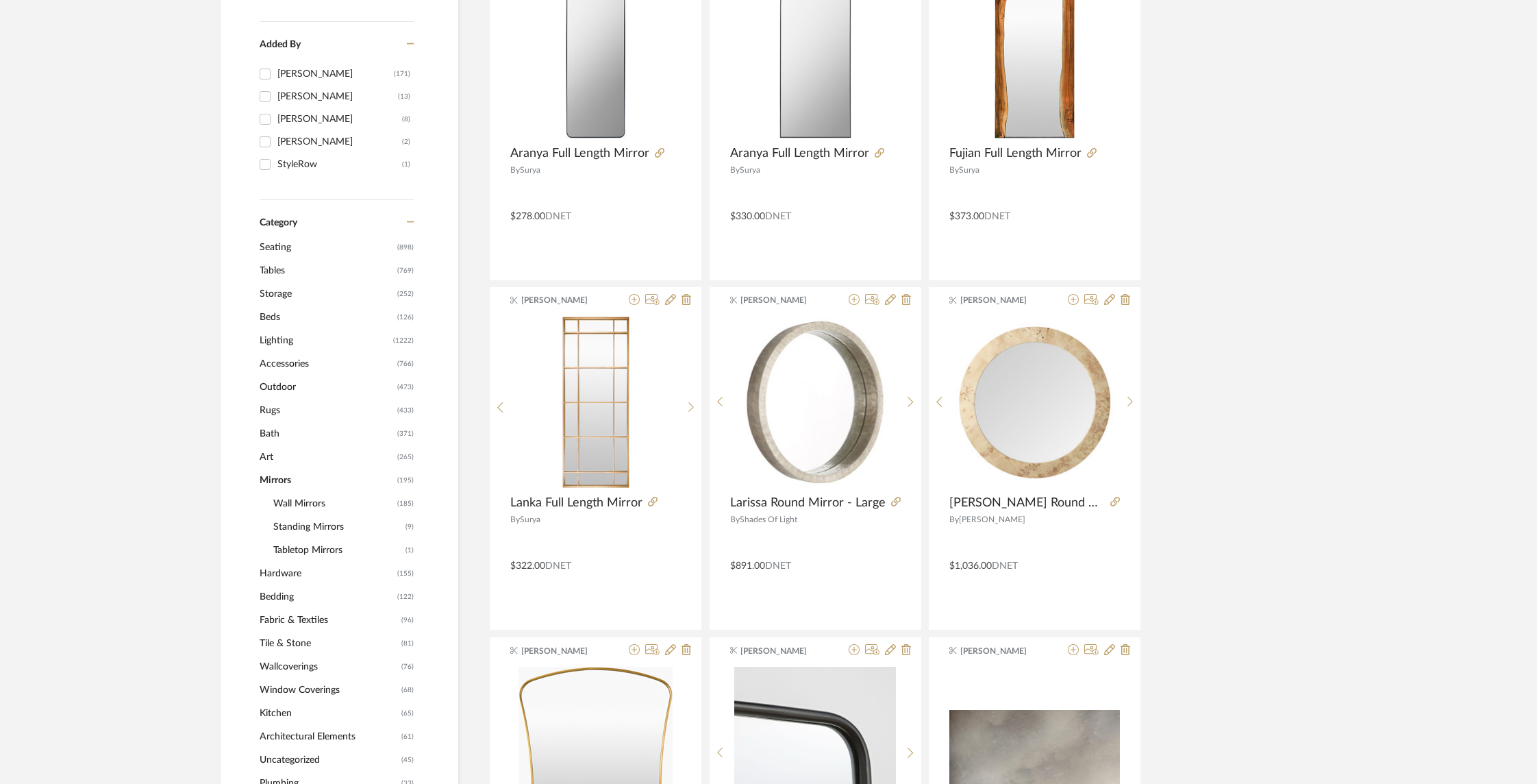
scroll to position [0, 0]
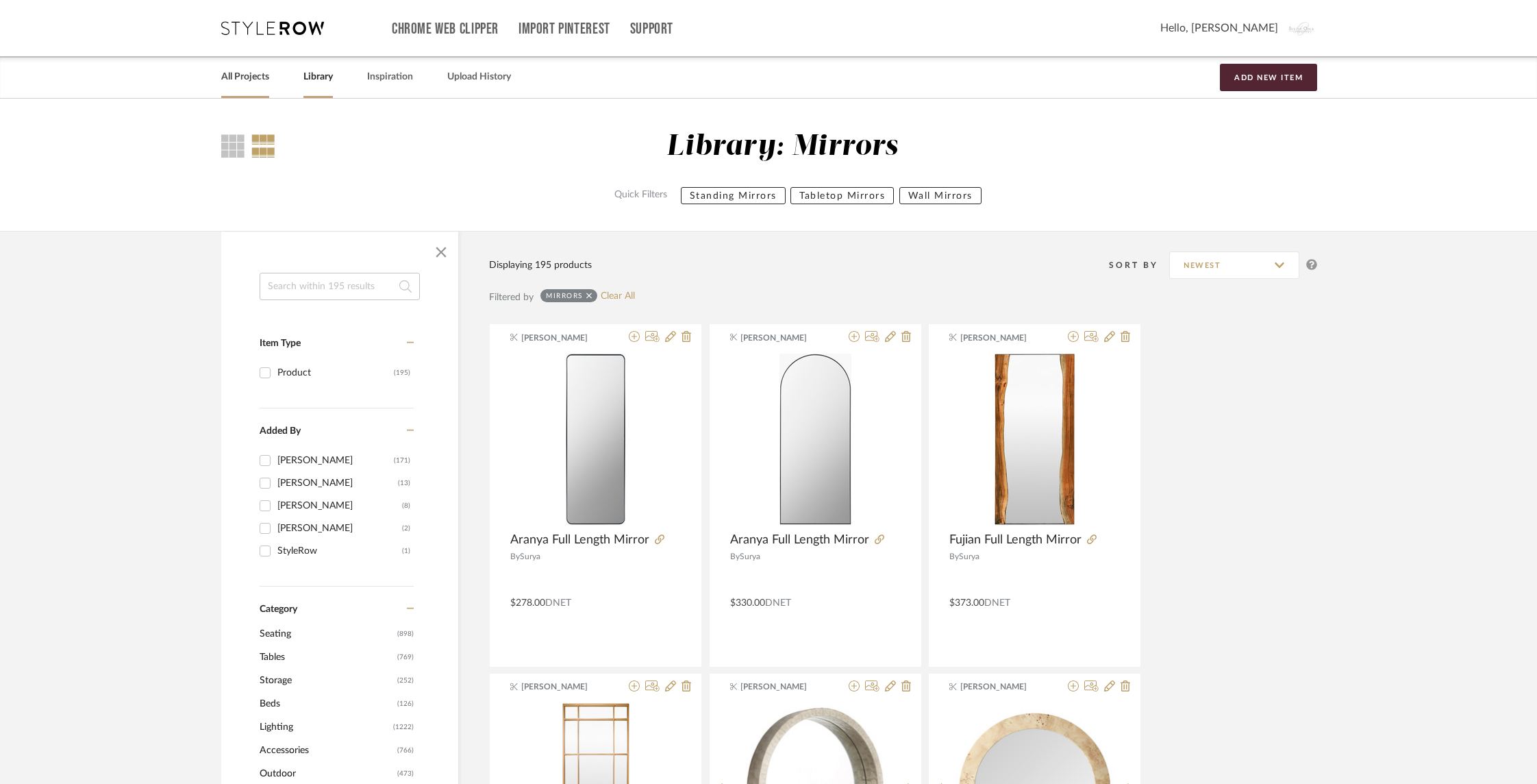
click at [256, 80] on link "All Projects" at bounding box center [245, 77] width 48 height 18
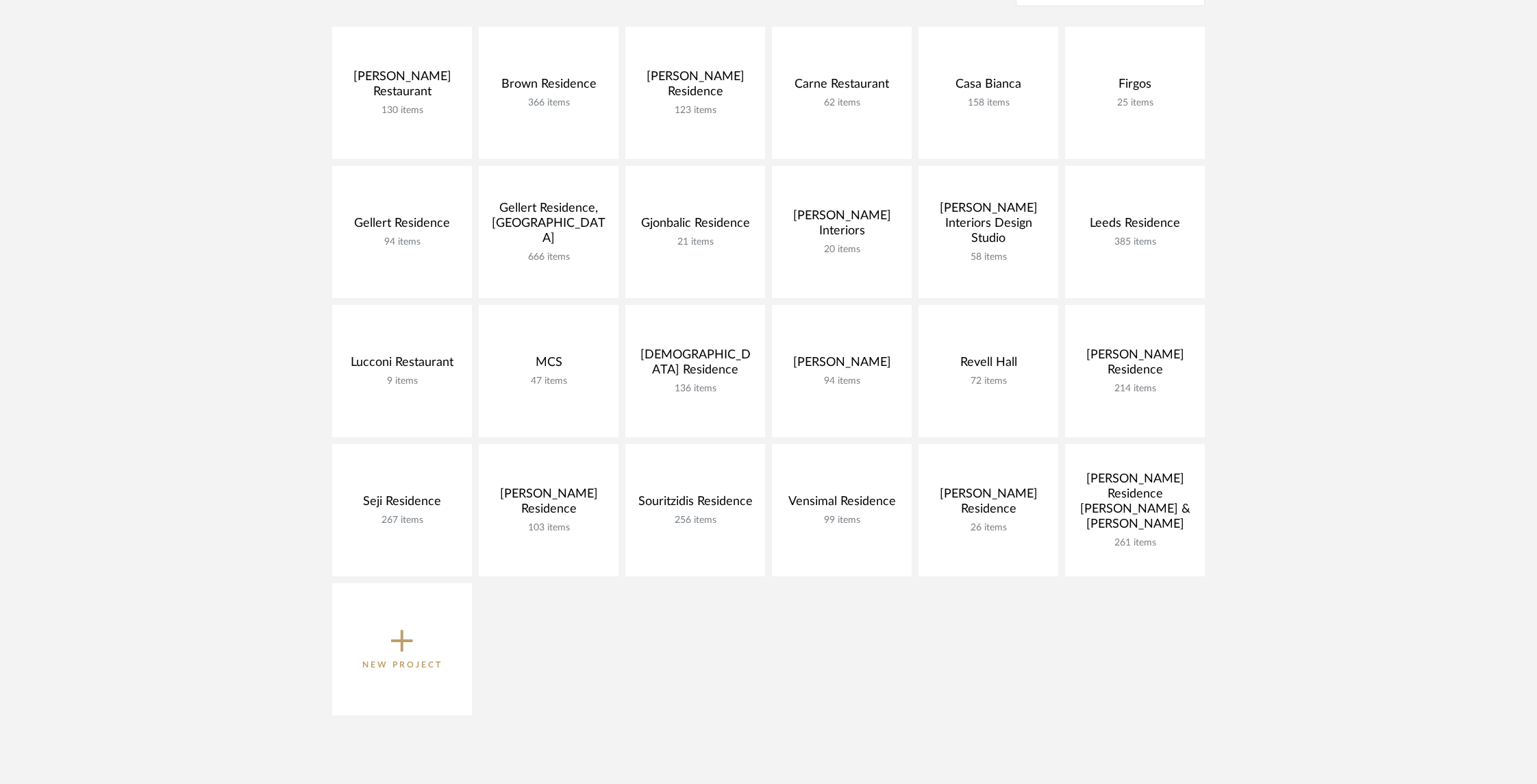
scroll to position [321, 0]
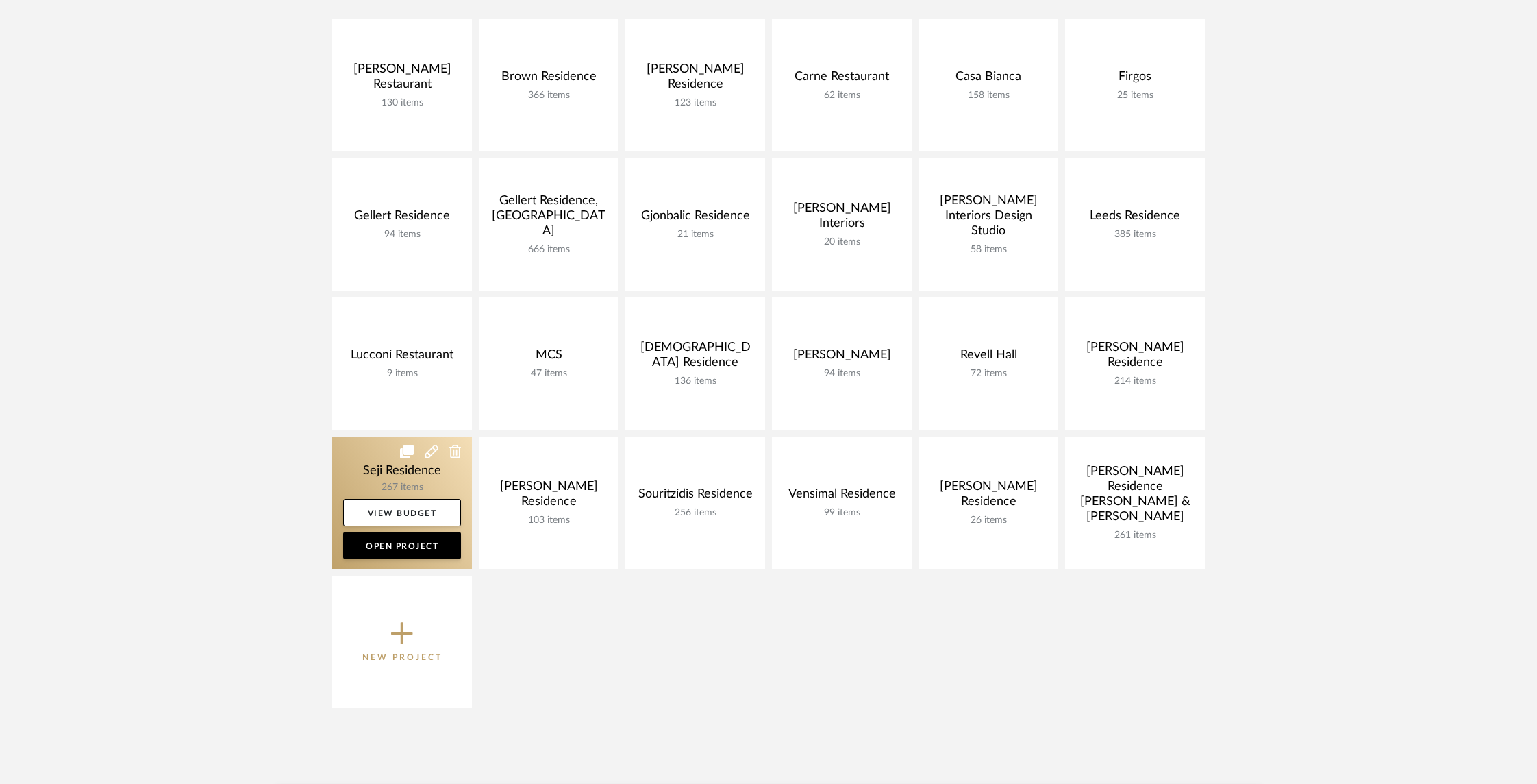
click at [374, 472] on link at bounding box center [402, 503] width 139 height 133
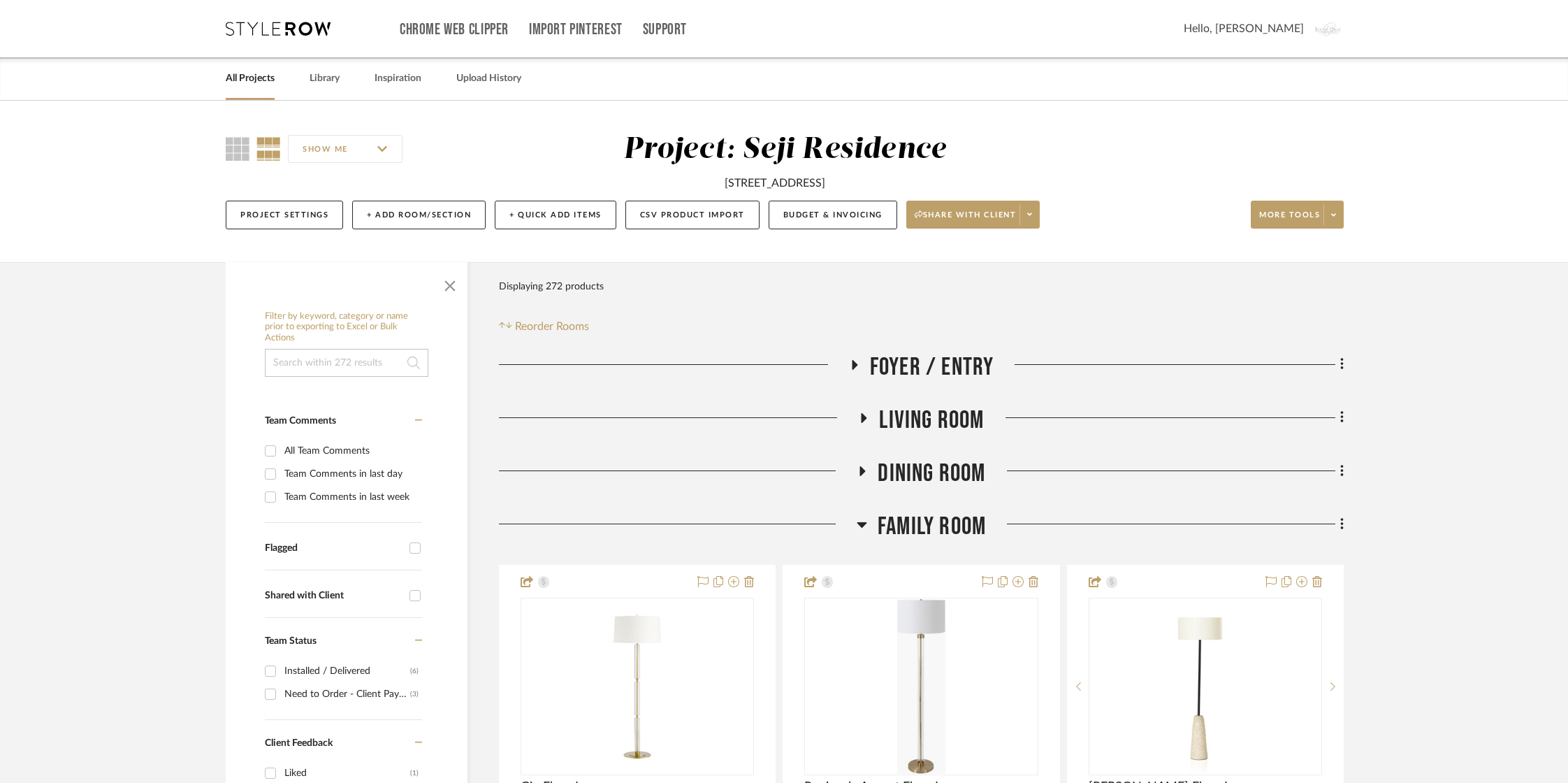
click at [861, 518] on icon at bounding box center [862, 523] width 11 height 17
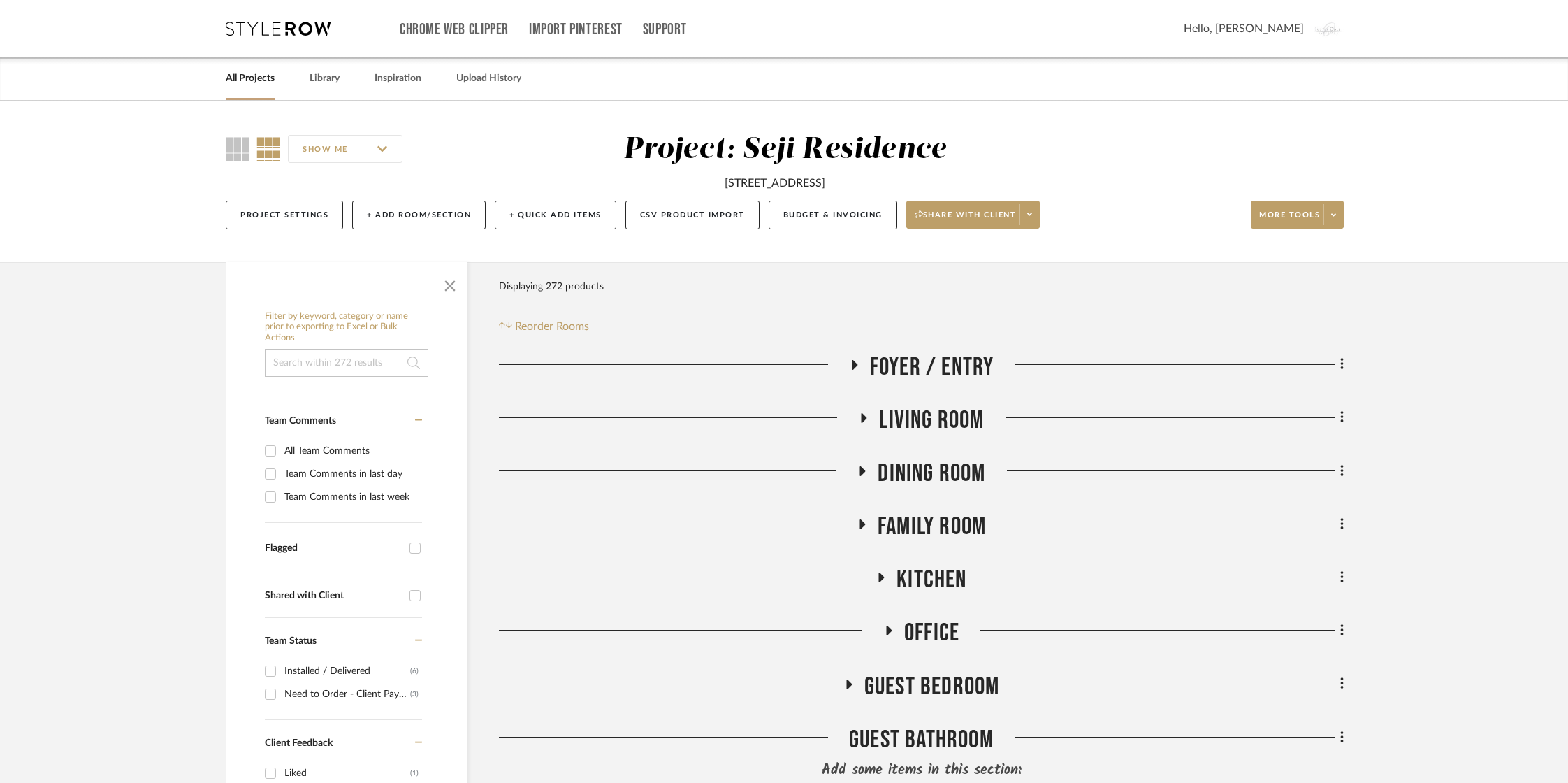
scroll to position [74, 0]
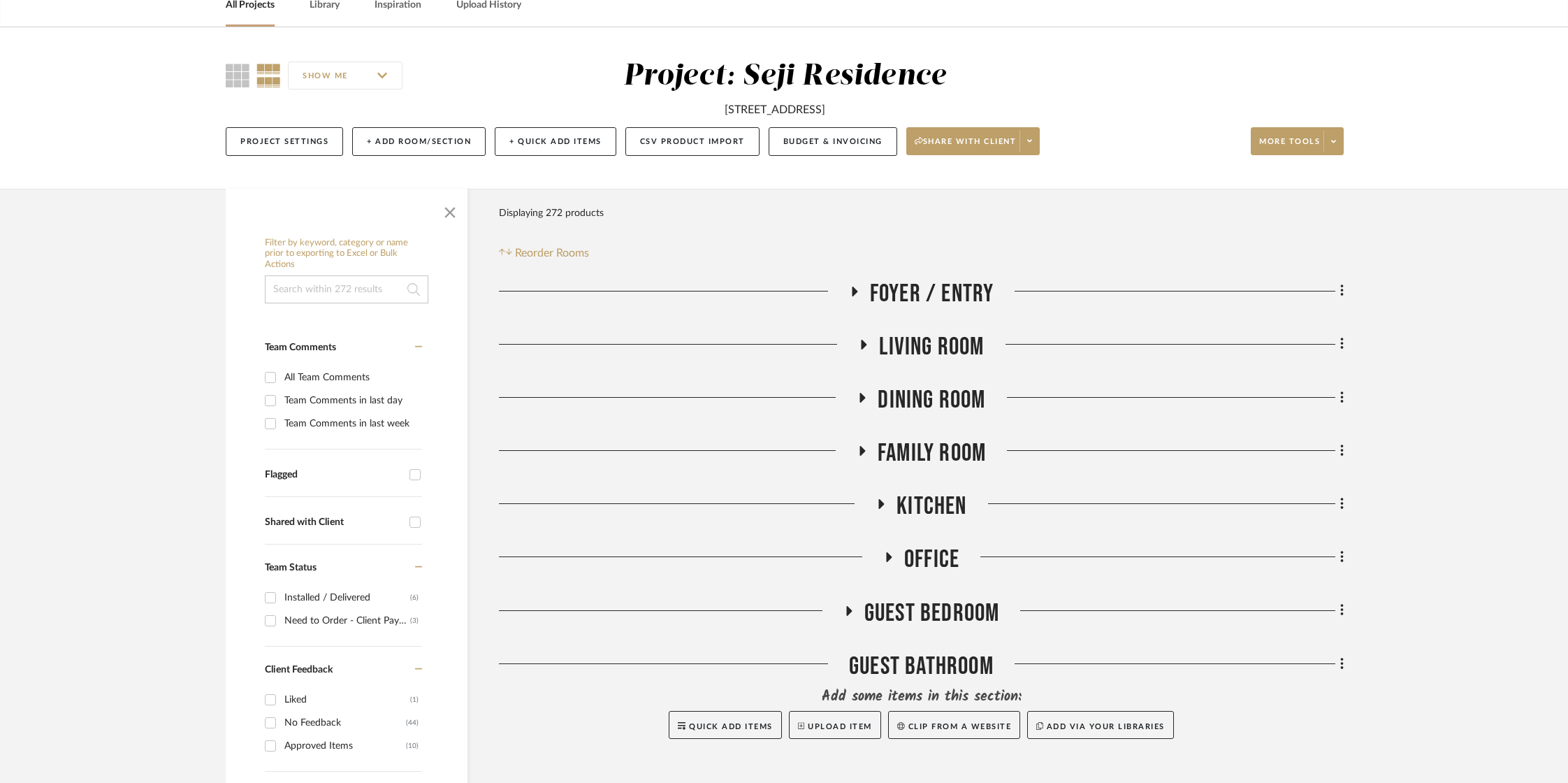
click at [861, 447] on icon at bounding box center [862, 450] width 5 height 10
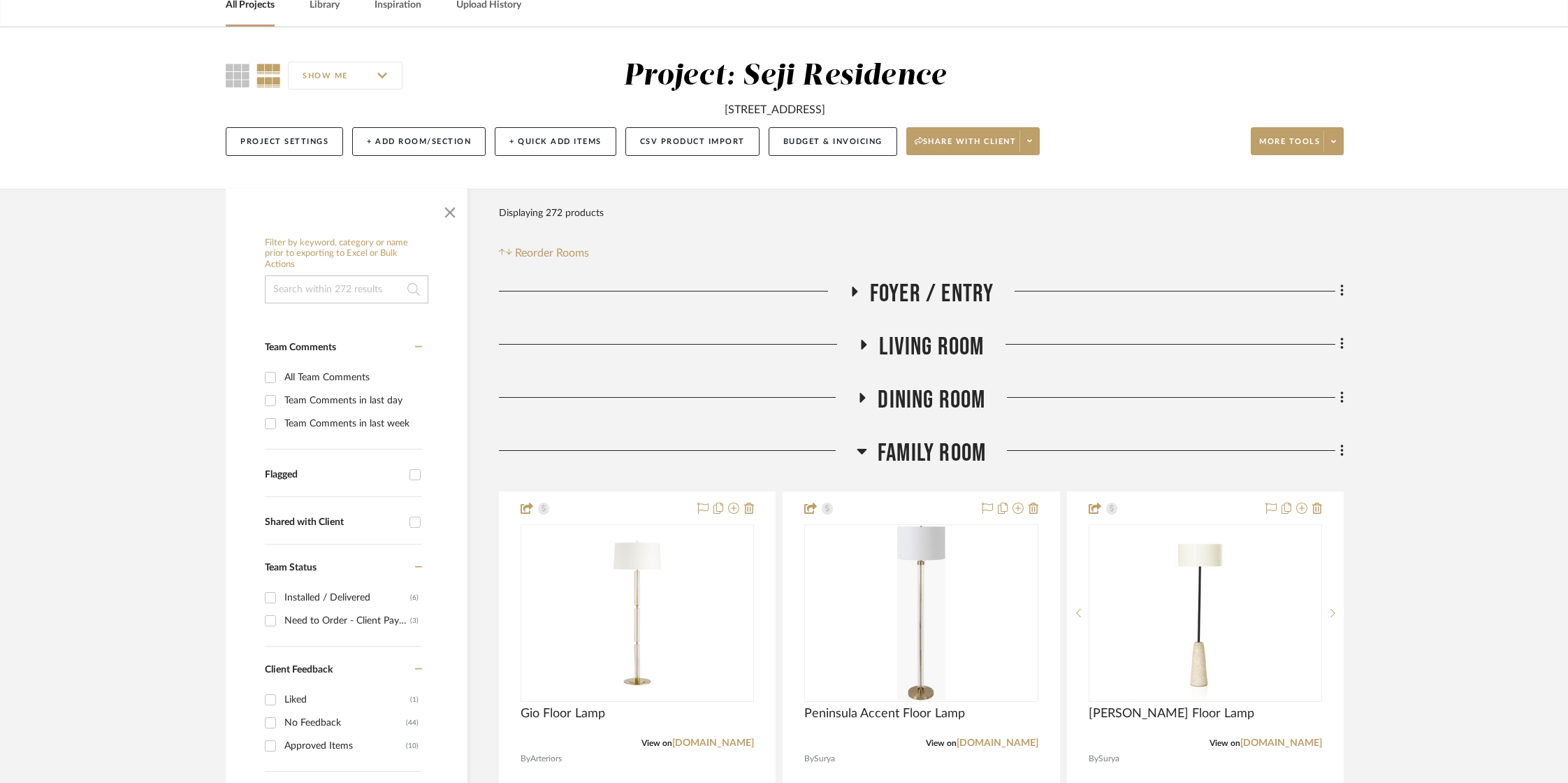
click at [861, 447] on icon at bounding box center [862, 450] width 11 height 17
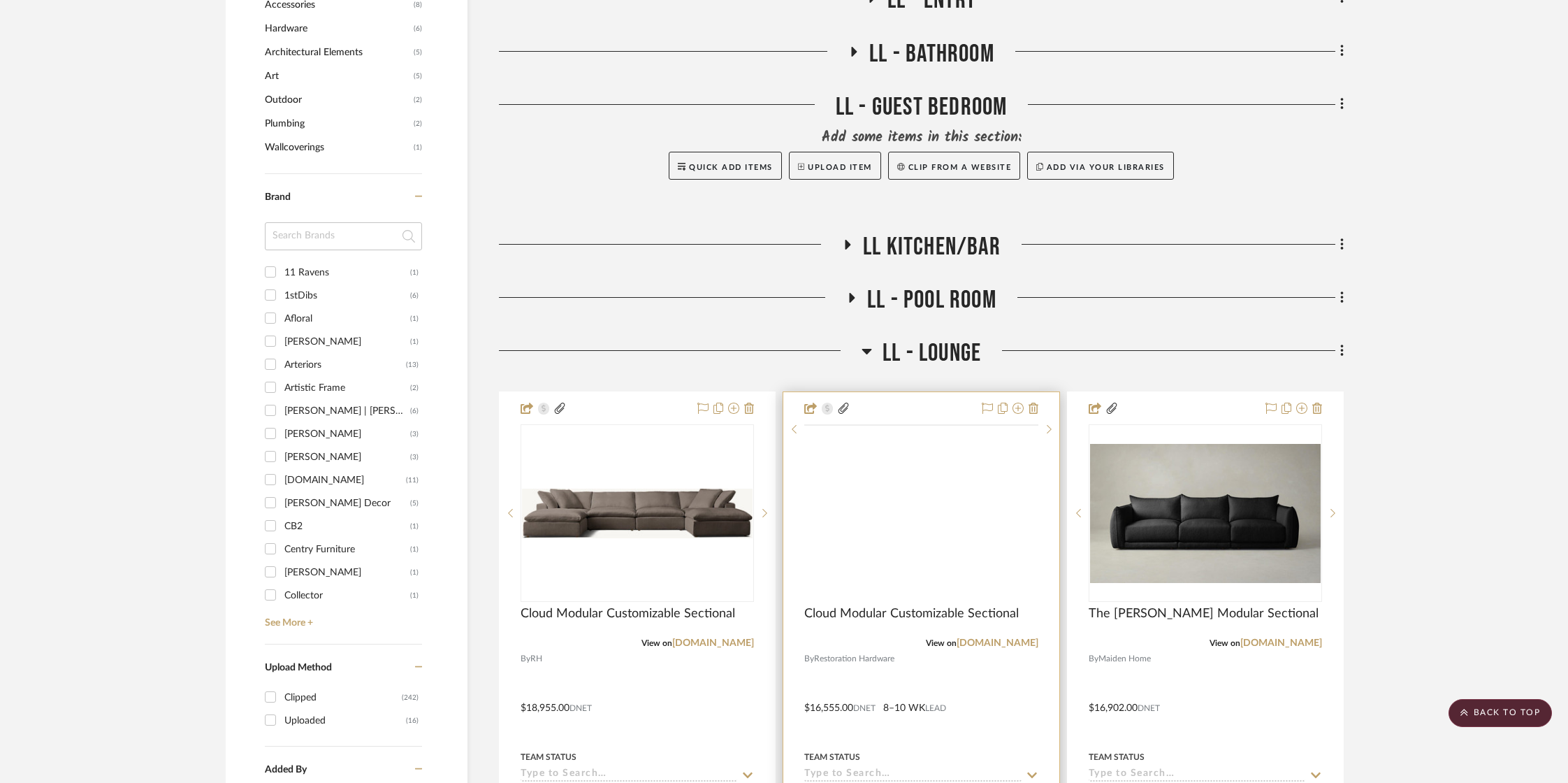
scroll to position [1229, 0]
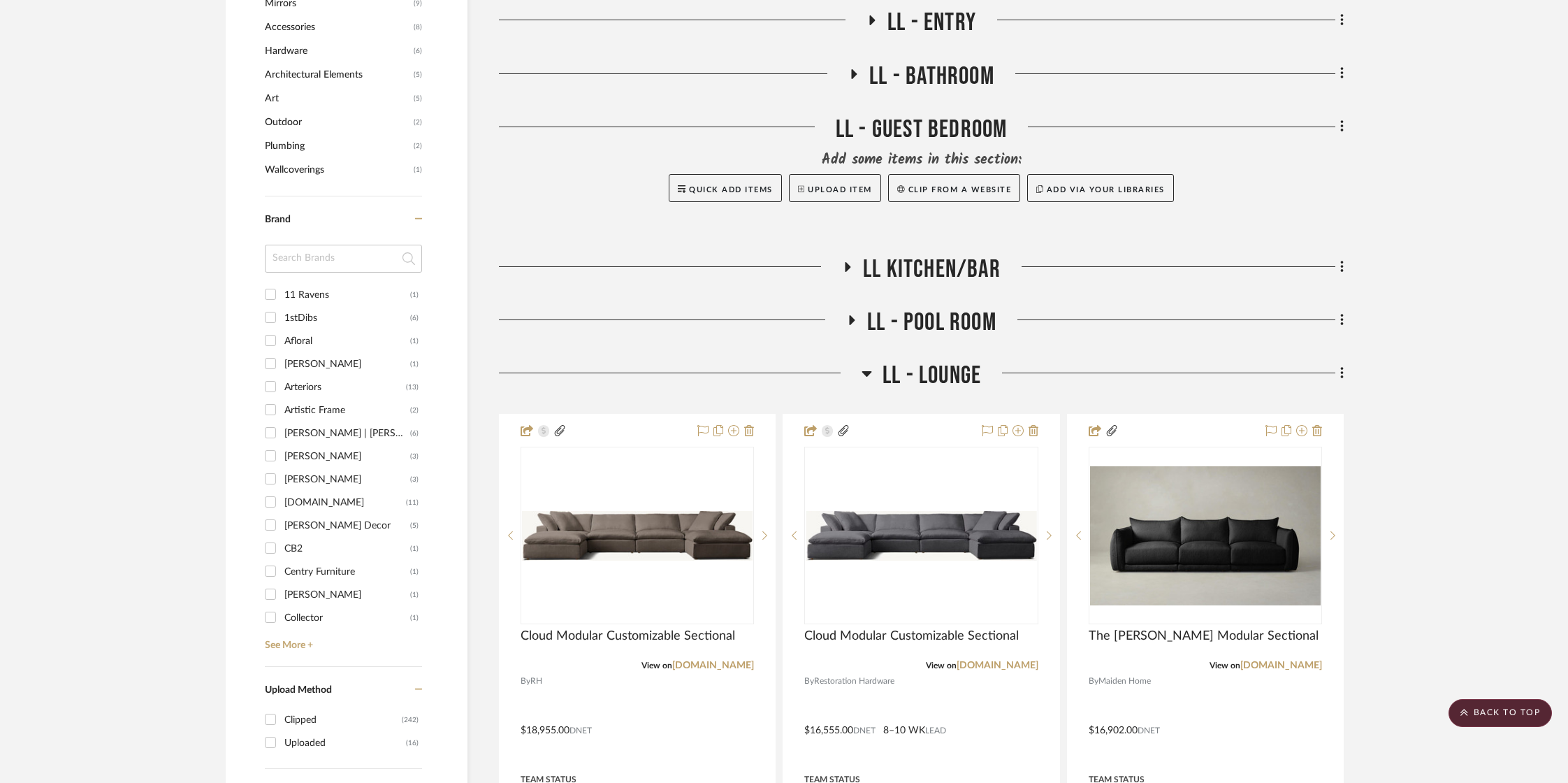
click at [866, 367] on icon at bounding box center [867, 373] width 11 height 17
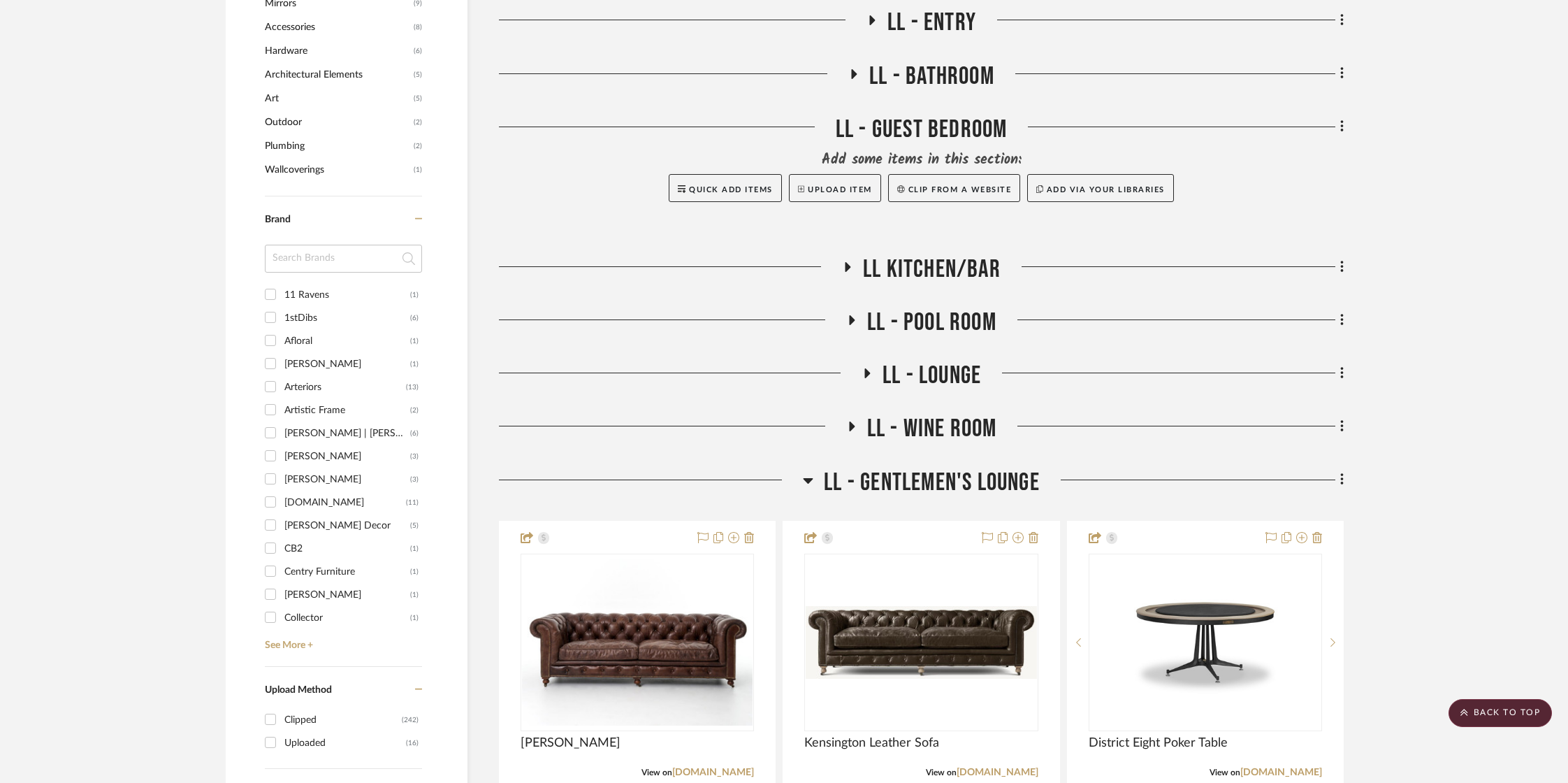
click at [809, 478] on icon at bounding box center [808, 480] width 10 height 5
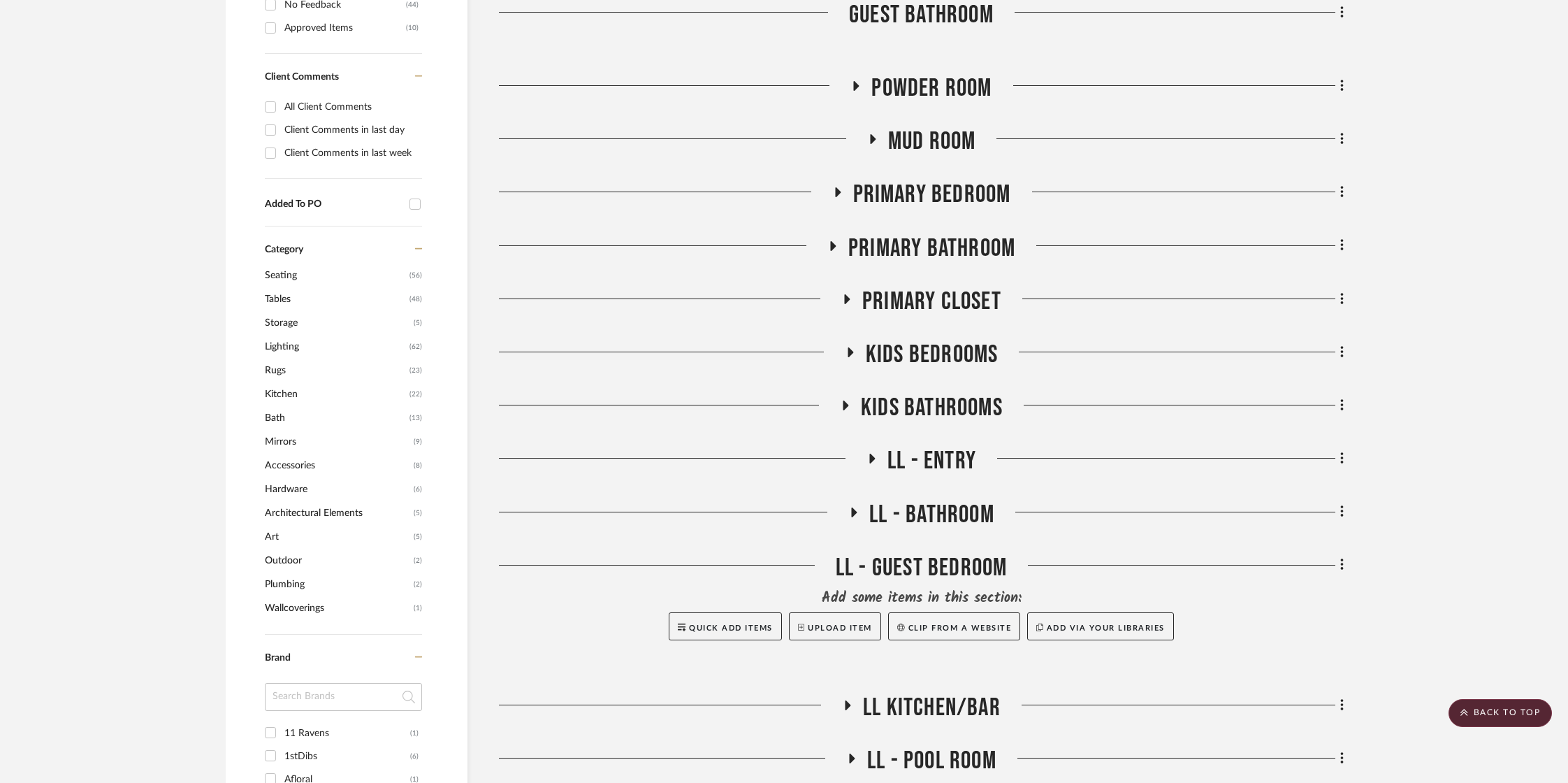
scroll to position [833, 0]
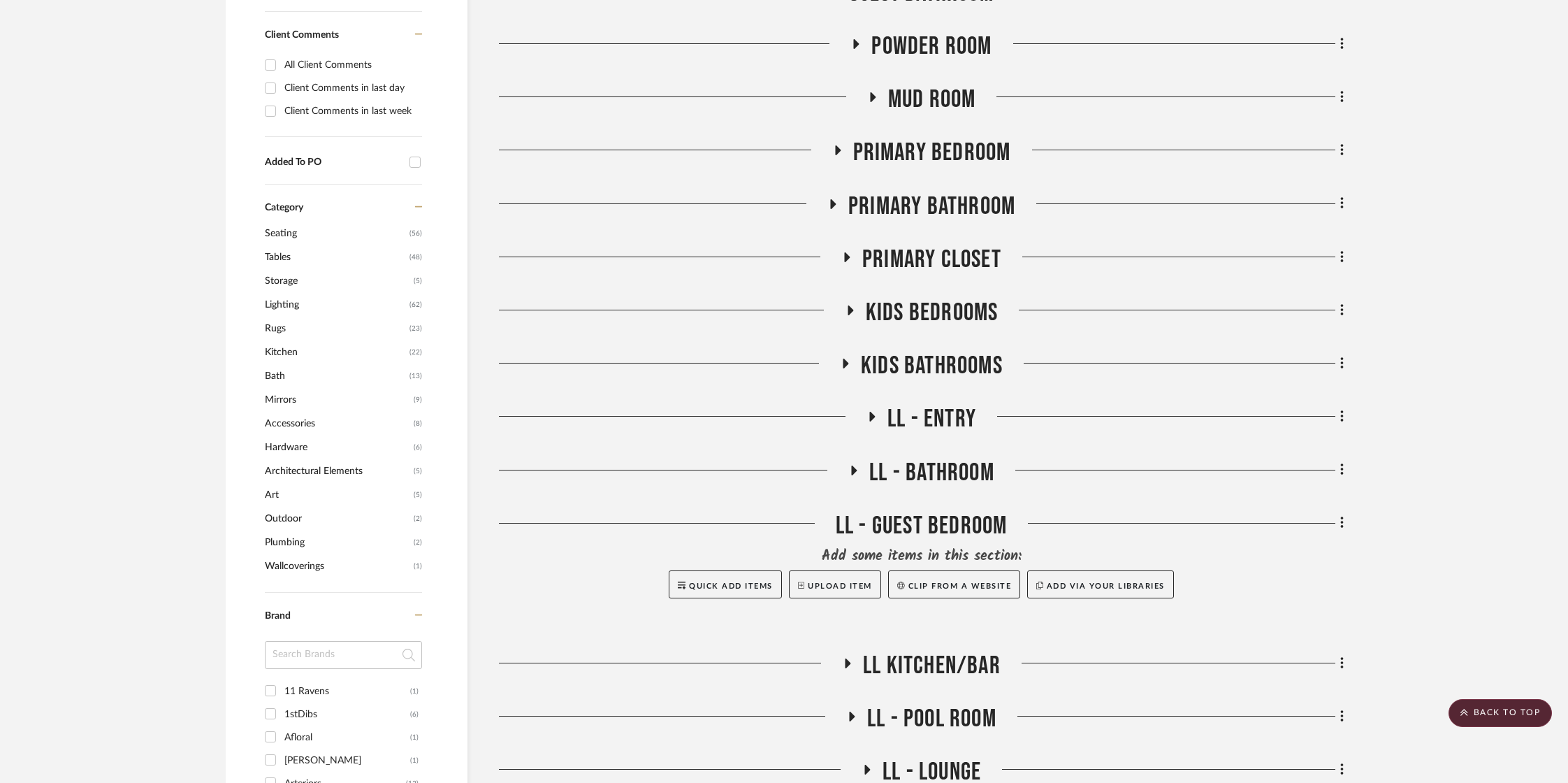
click at [855, 468] on icon at bounding box center [854, 470] width 5 height 10
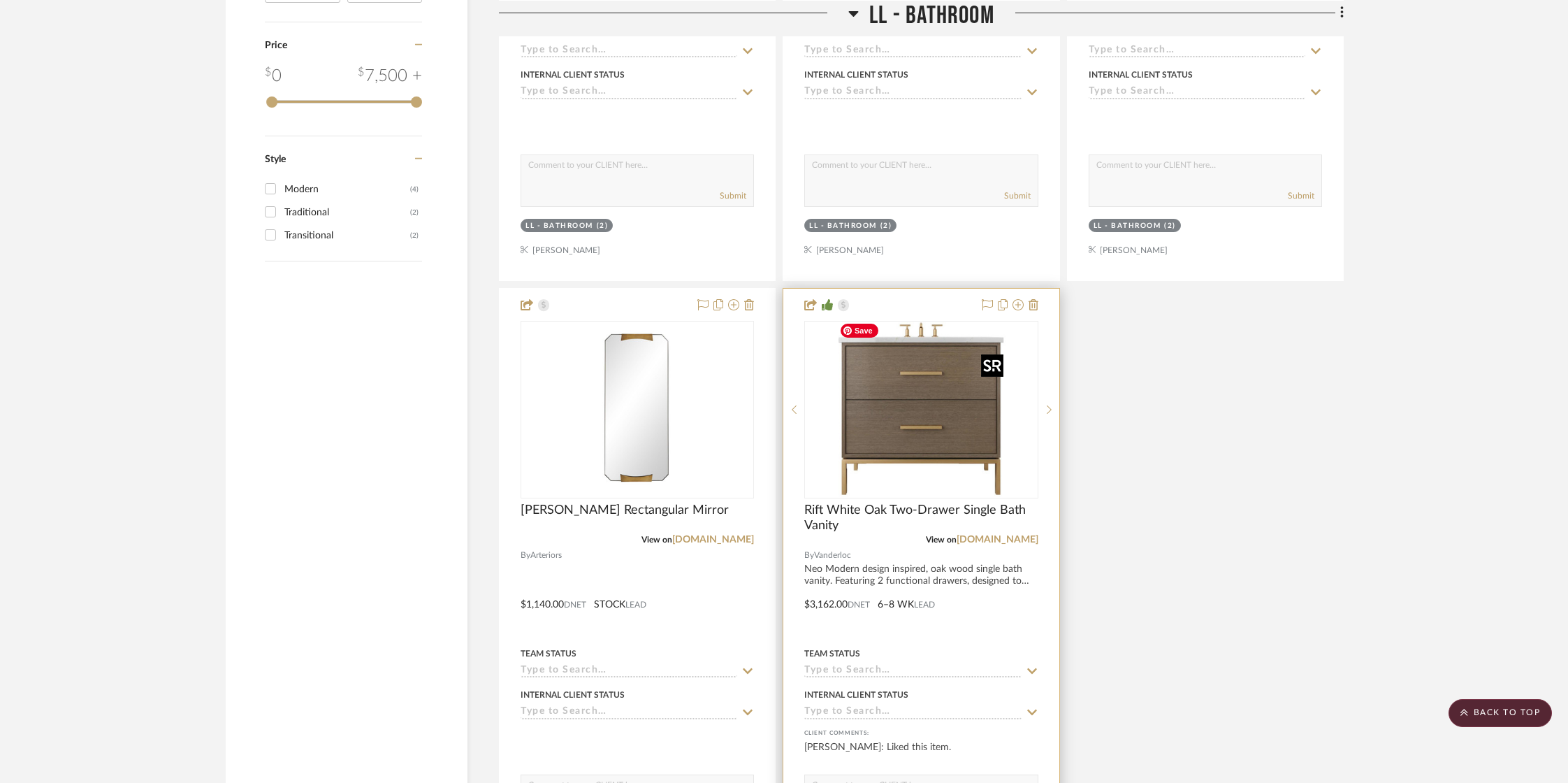
scroll to position [2382, 0]
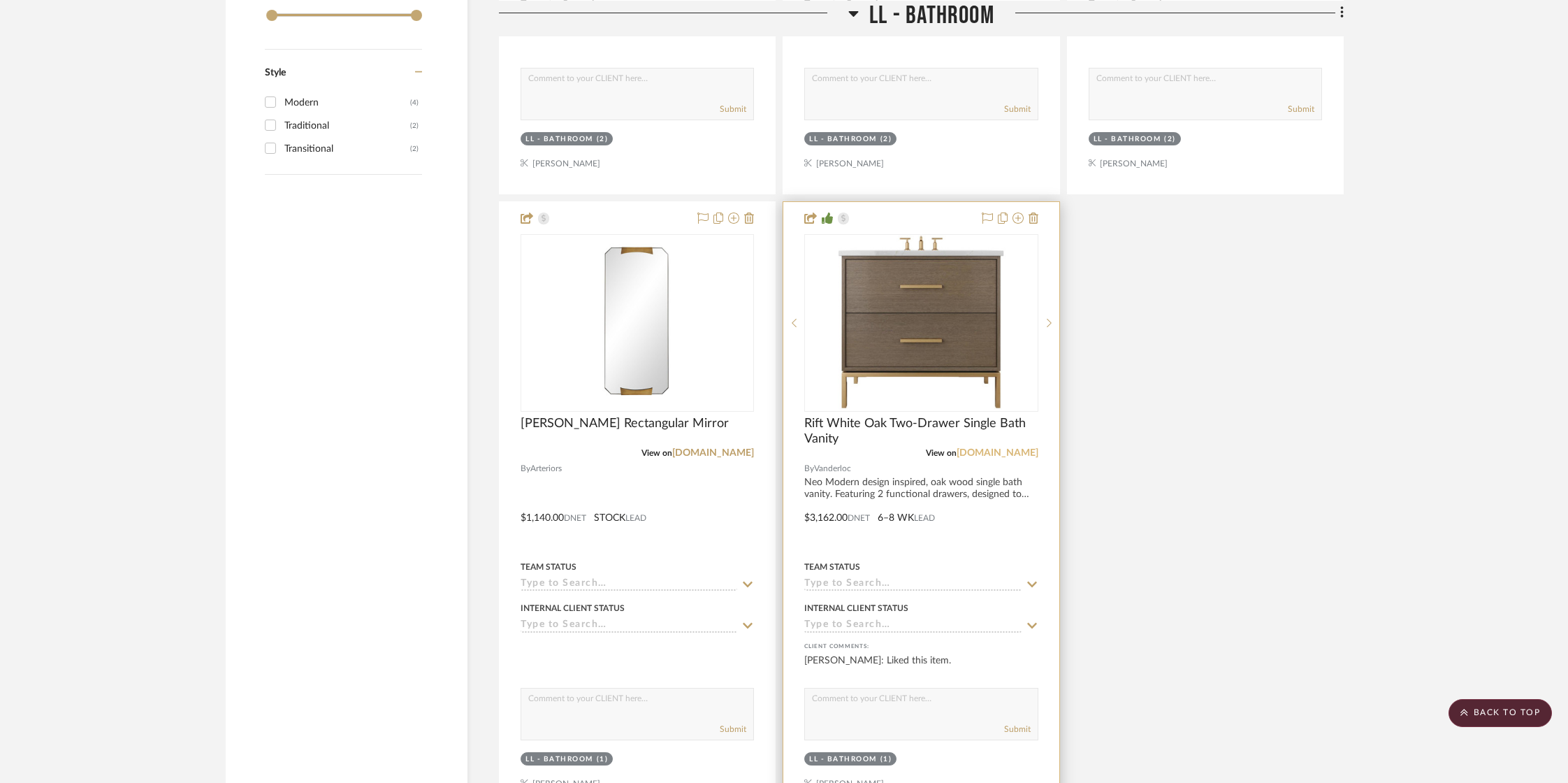
click at [987, 448] on link "[DOMAIN_NAME]" at bounding box center [997, 452] width 82 height 10
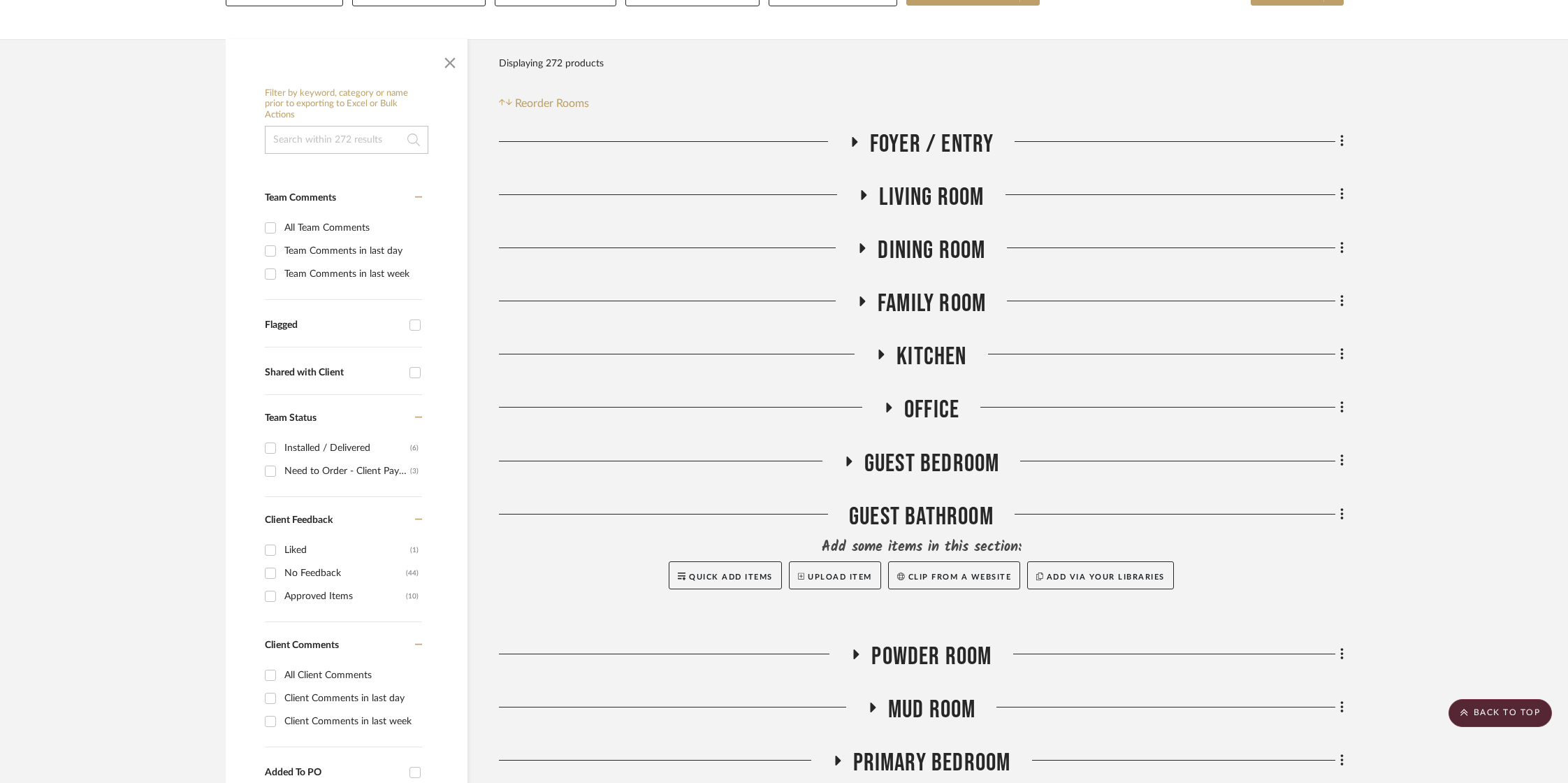
scroll to position [0, 0]
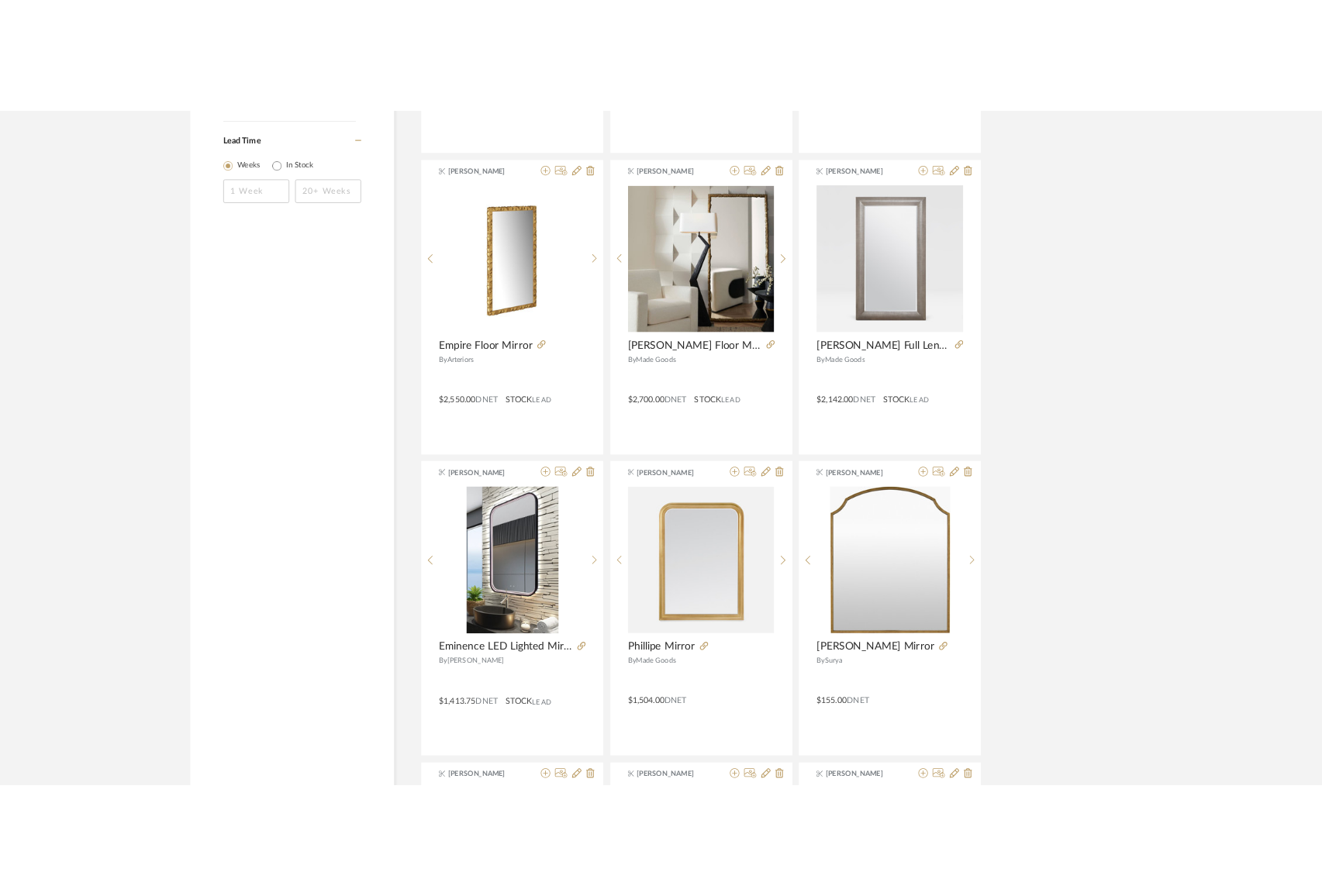
scroll to position [2435, 0]
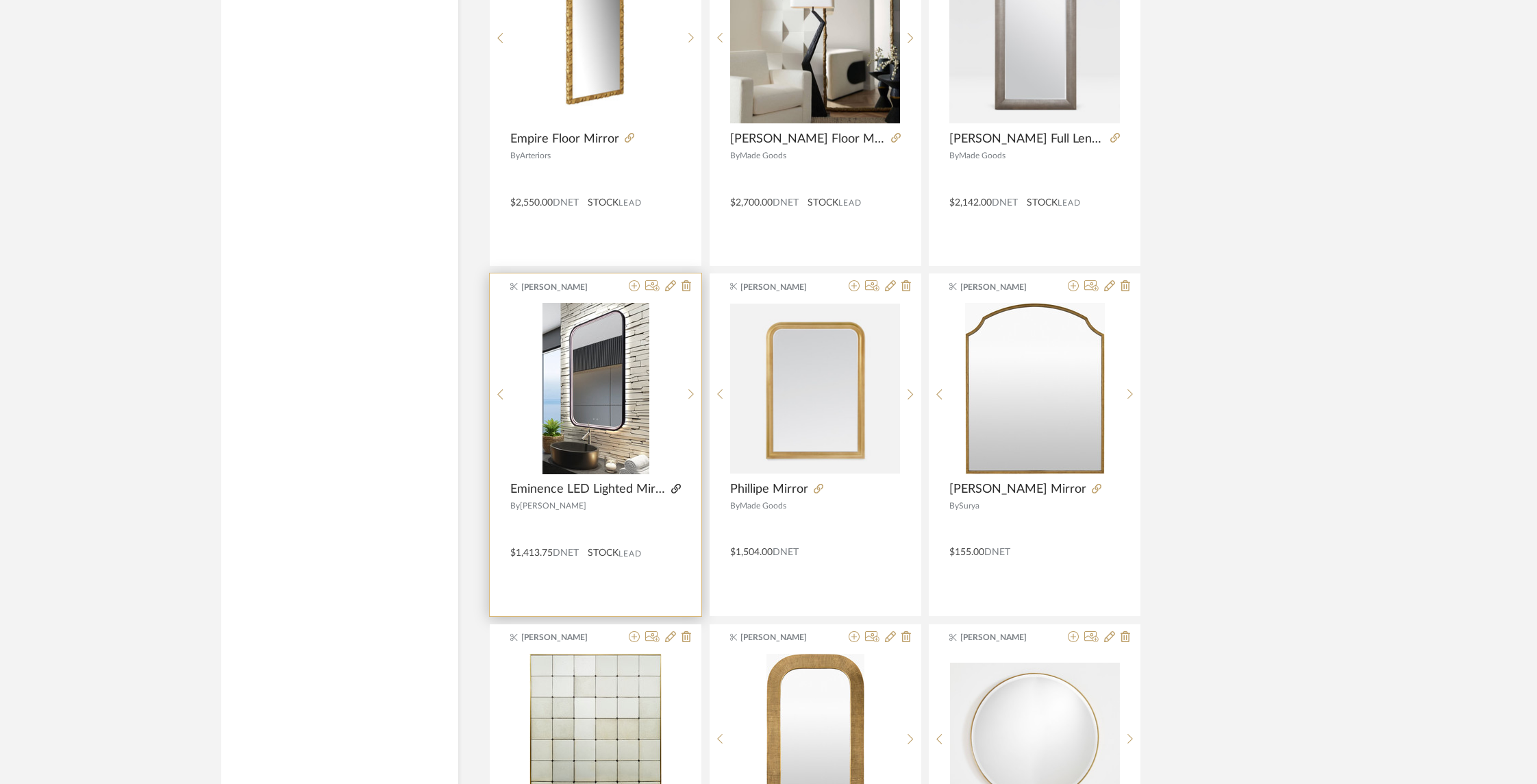
click at [676, 489] on icon at bounding box center [676, 488] width 9 height 9
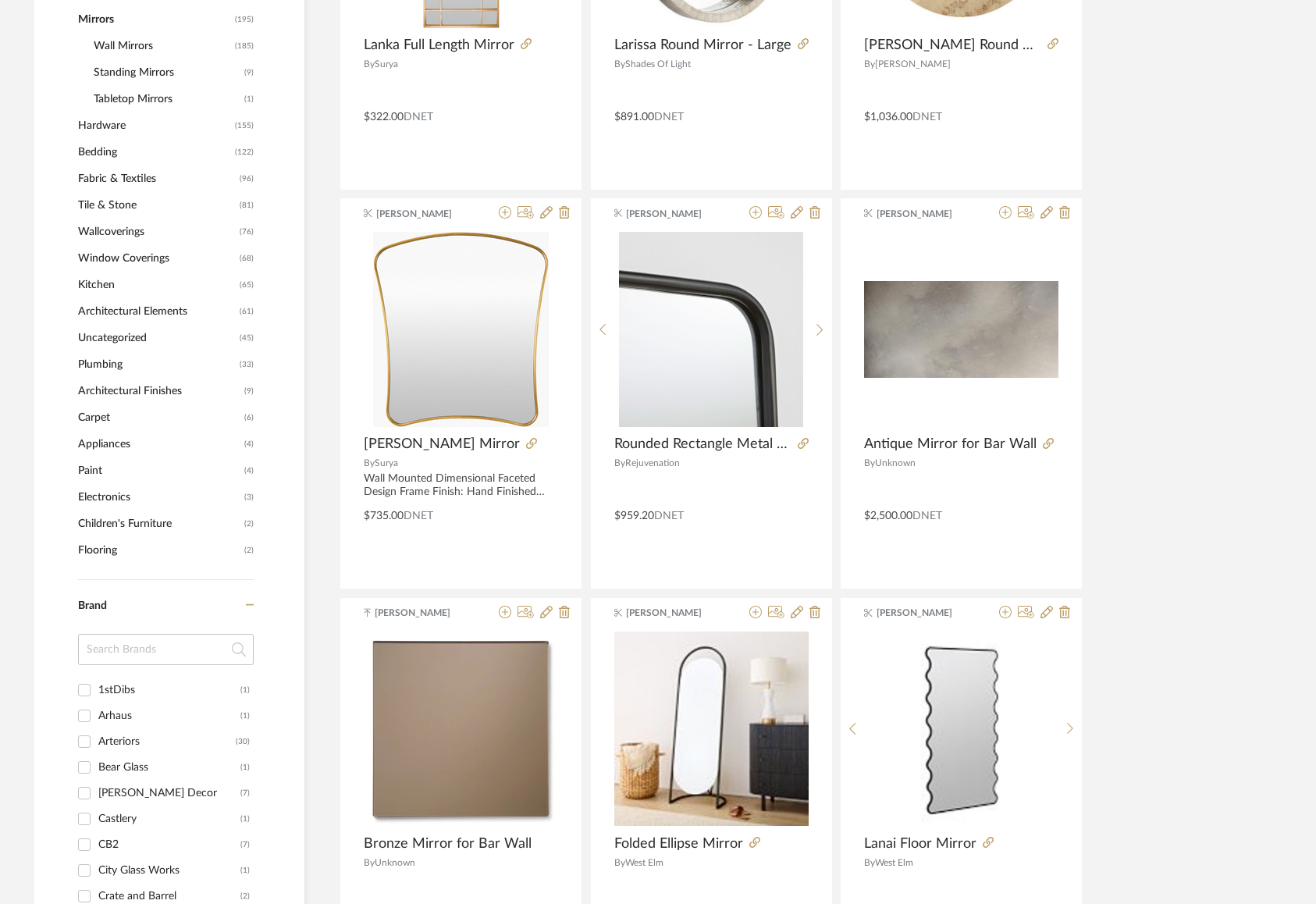
scroll to position [0, 0]
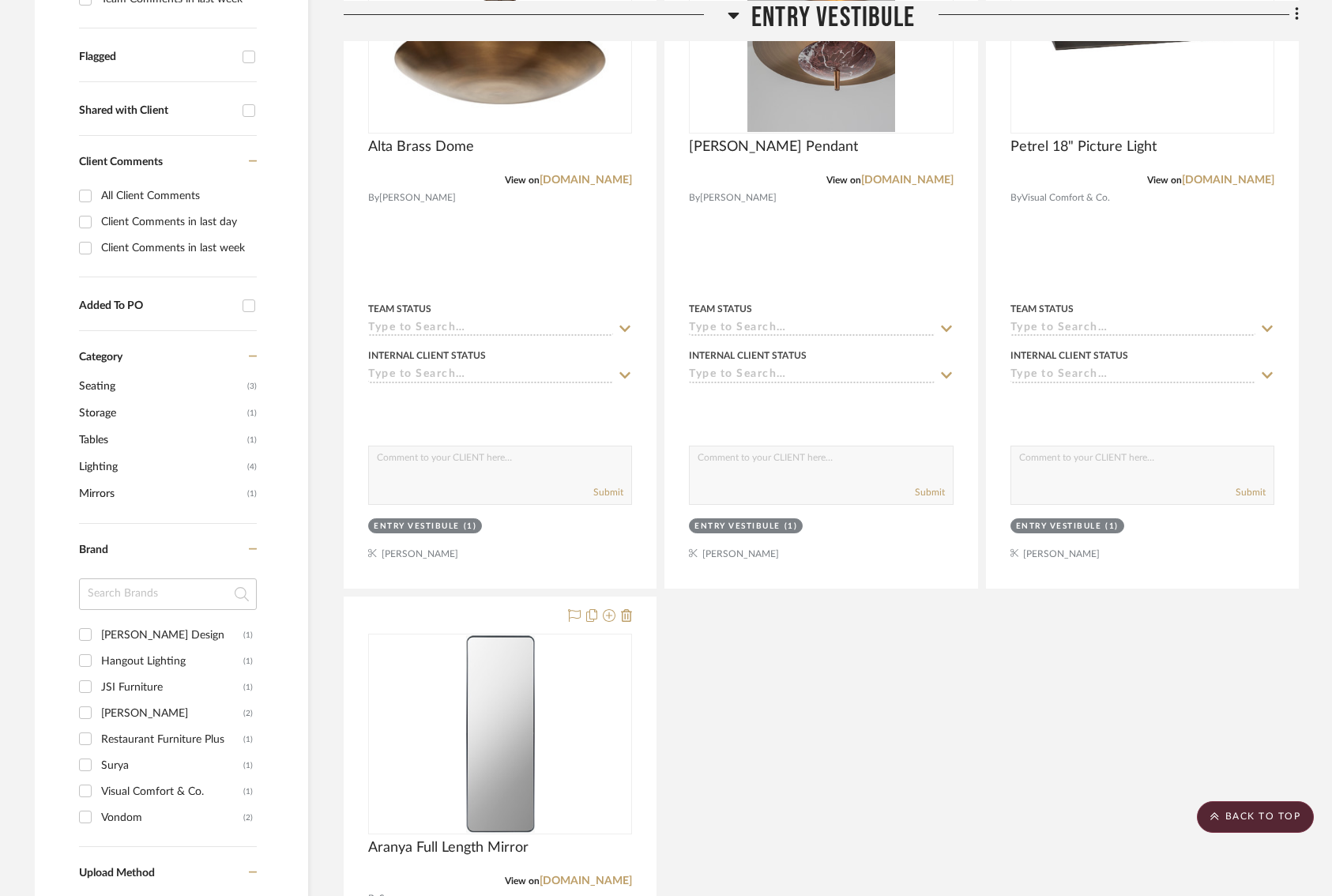
scroll to position [569, 0]
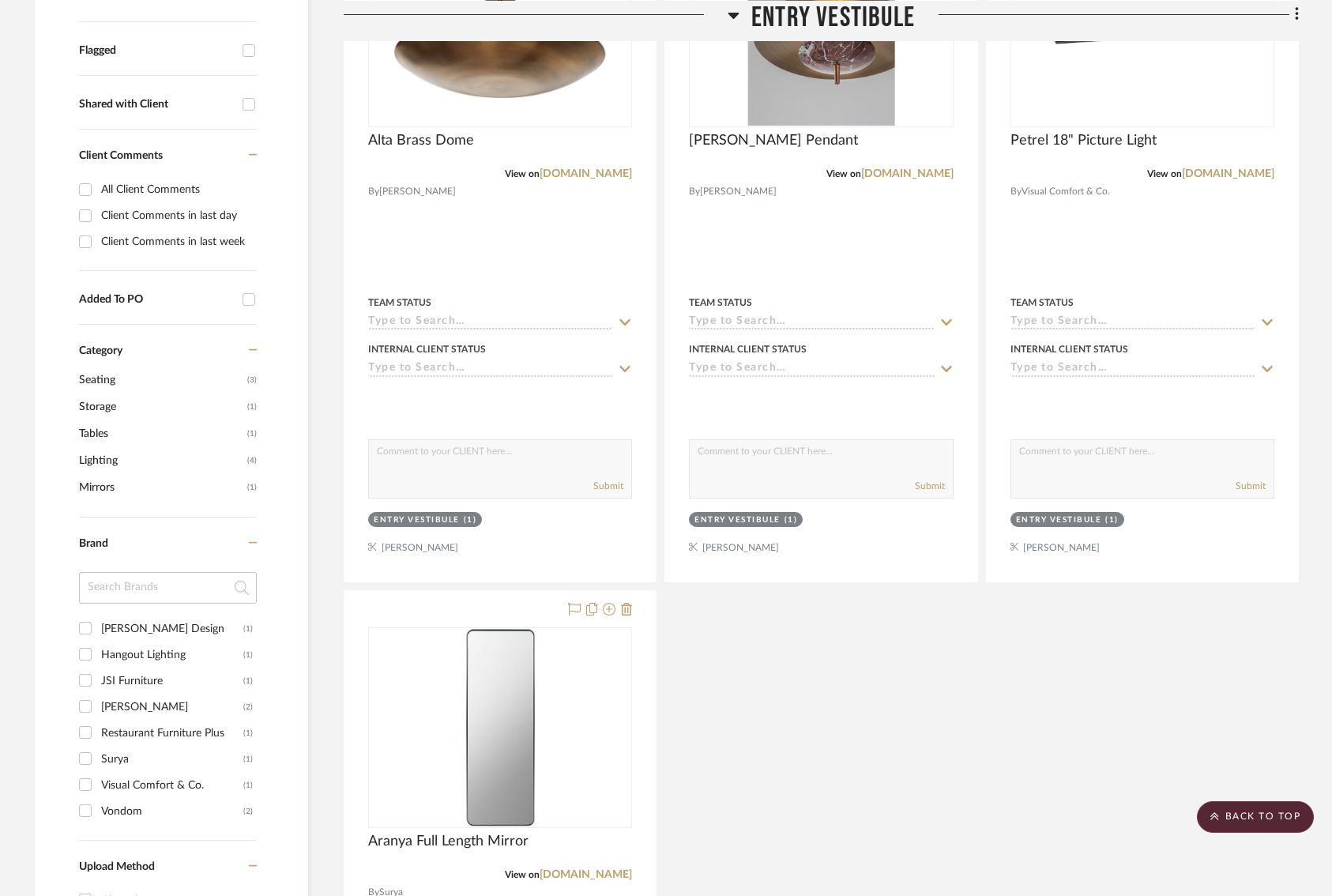
drag, startPoint x: 508, startPoint y: 237, endPoint x: 741, endPoint y: 33, distance: 309.7
